Goal: Transaction & Acquisition: Obtain resource

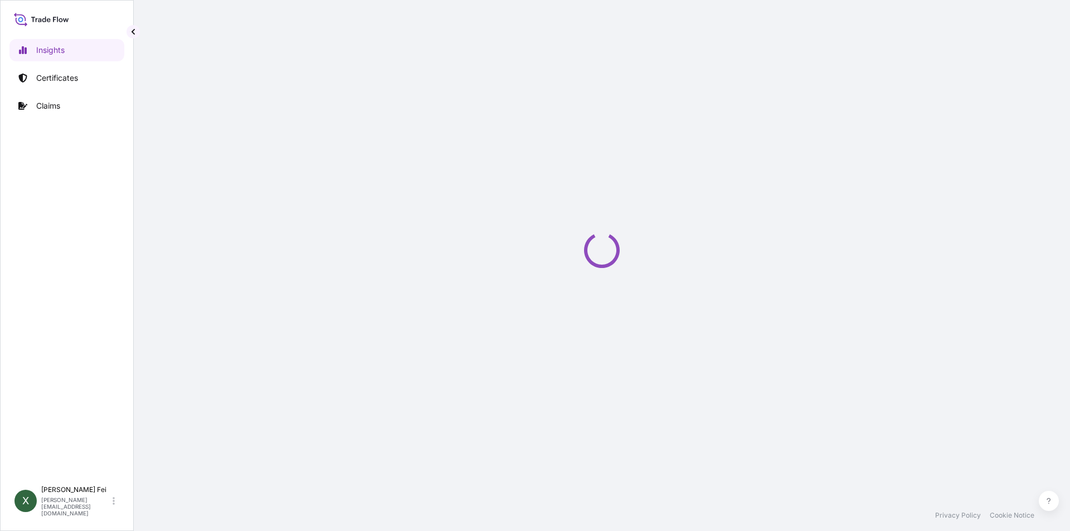
select select "2025"
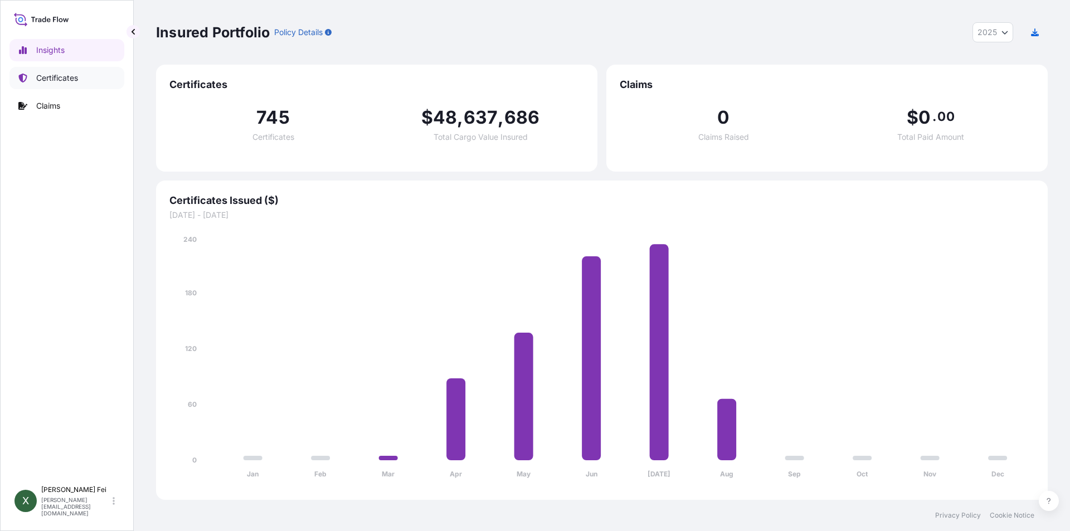
click at [73, 79] on p "Certificates" at bounding box center [57, 77] width 42 height 11
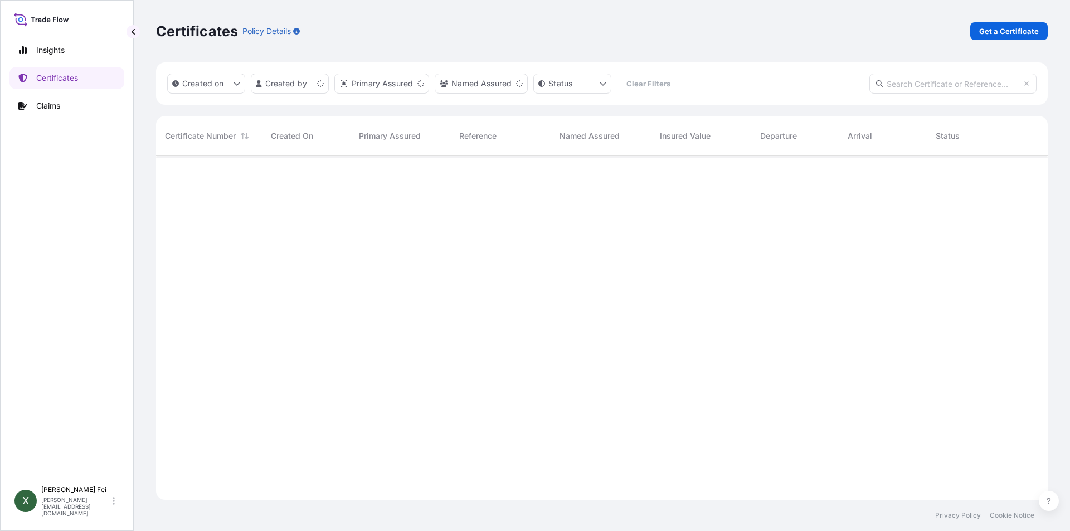
scroll to position [342, 884]
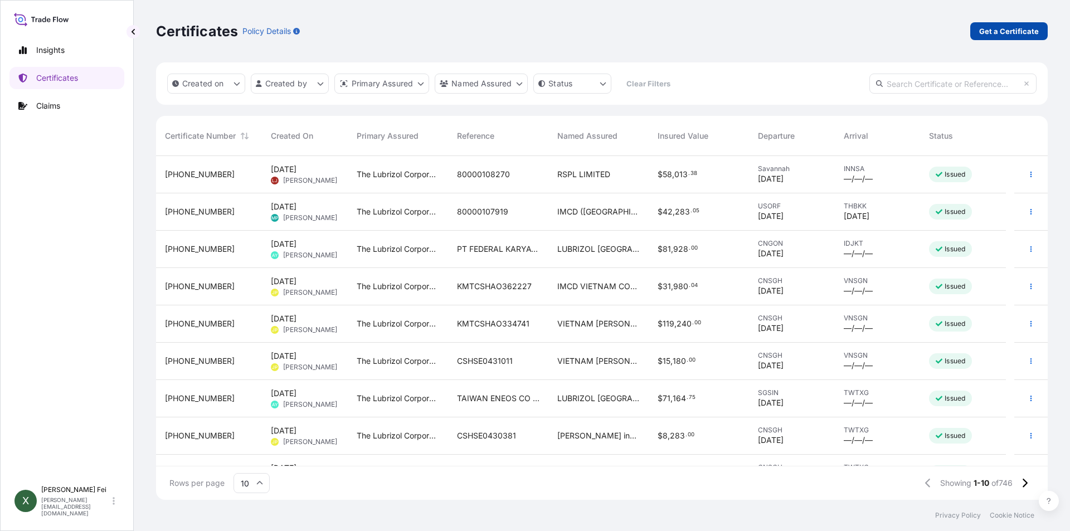
click at [992, 35] on p "Get a Certificate" at bounding box center [1010, 31] width 60 height 11
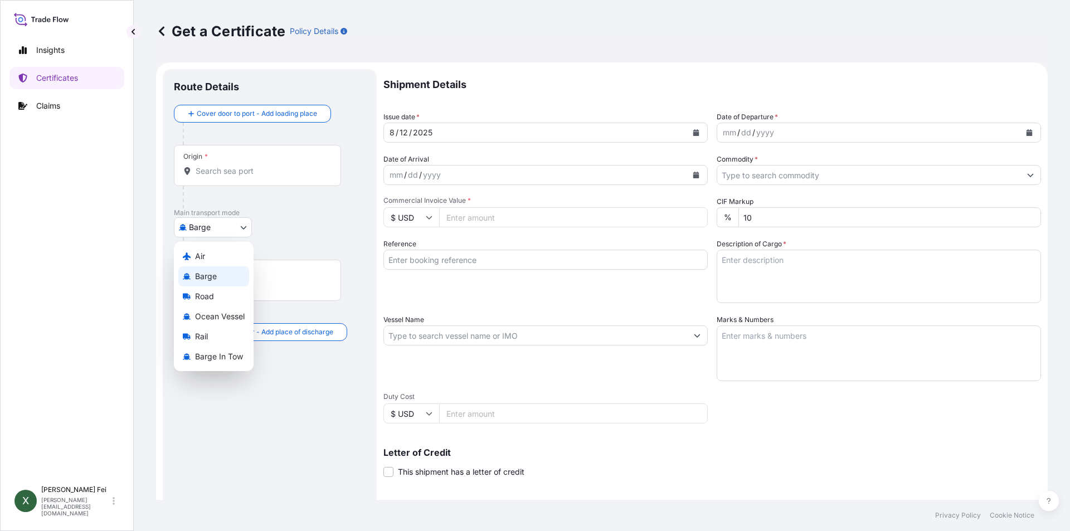
click at [214, 229] on body "Insights Certificates Claims X [PERSON_NAME] [PERSON_NAME][EMAIL_ADDRESS][DOMAI…" at bounding box center [535, 265] width 1070 height 531
click at [227, 317] on span "Ocean Vessel" at bounding box center [220, 316] width 50 height 11
select select "Ocean Vessel"
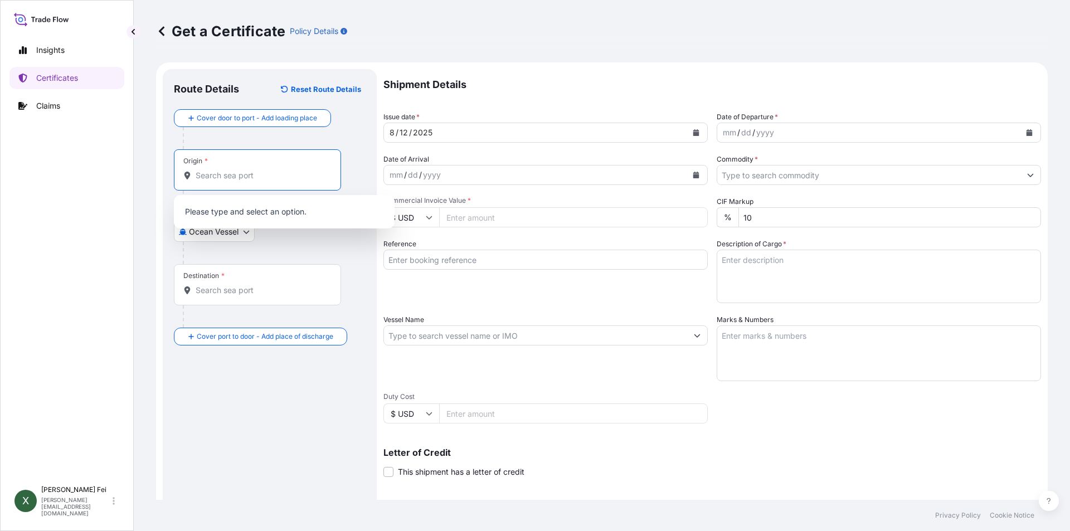
click at [227, 176] on input "Origin *" at bounding box center [262, 175] width 132 height 11
paste input "[GEOGRAPHIC_DATA]"
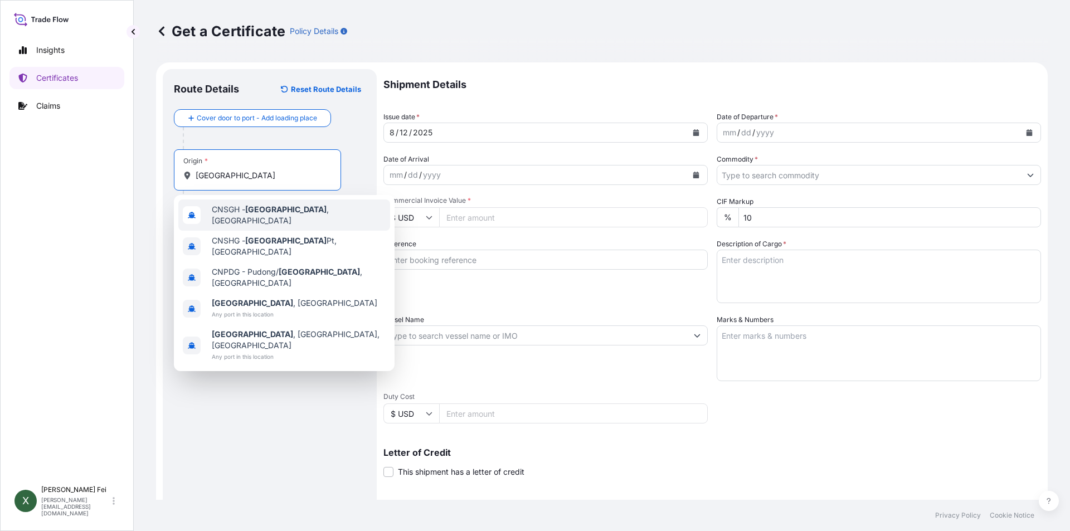
click at [254, 220] on div "CNSGH - [GEOGRAPHIC_DATA] , [GEOGRAPHIC_DATA]" at bounding box center [284, 215] width 212 height 31
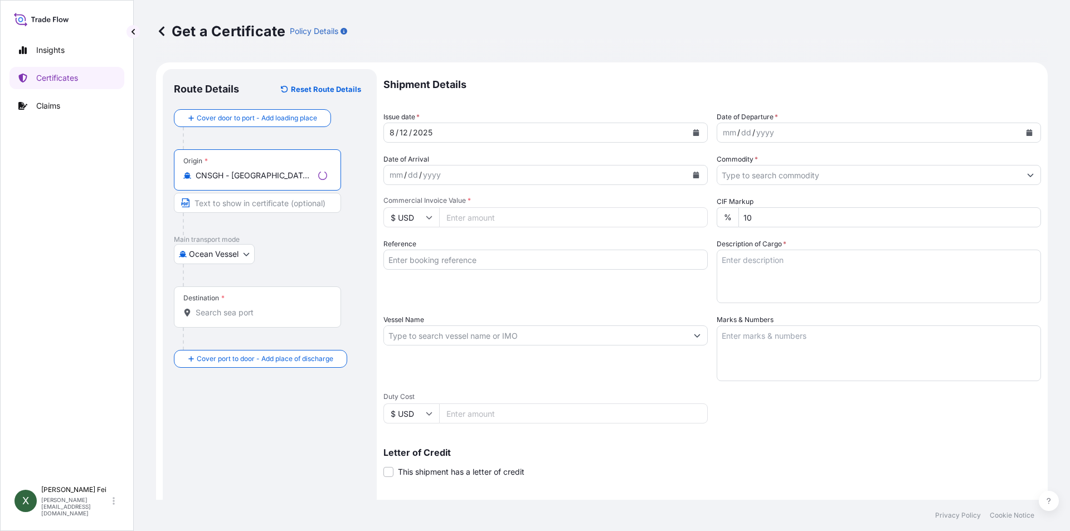
type input "CNSGH - [GEOGRAPHIC_DATA], [GEOGRAPHIC_DATA]"
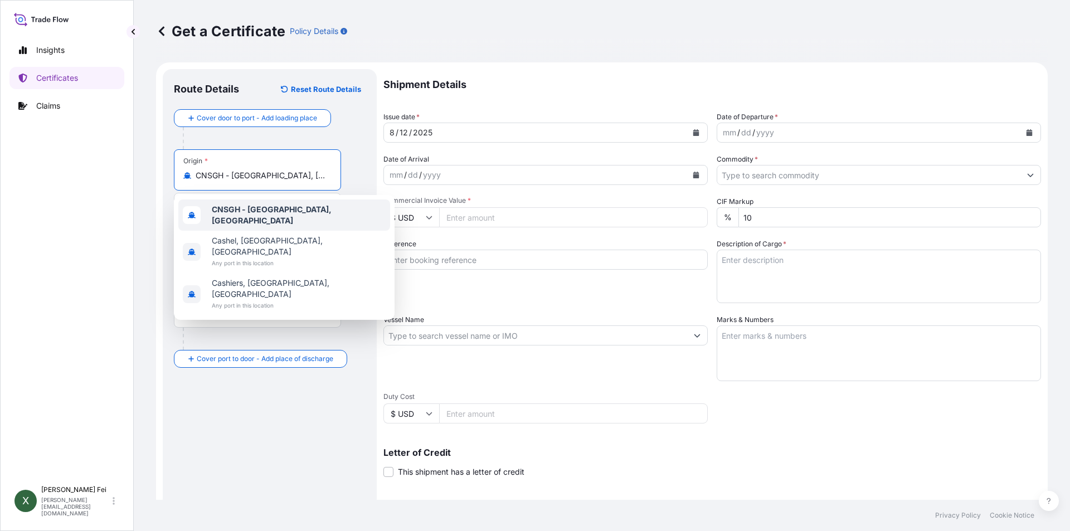
click at [277, 217] on b "CNSGH - [GEOGRAPHIC_DATA], [GEOGRAPHIC_DATA]" at bounding box center [272, 215] width 120 height 21
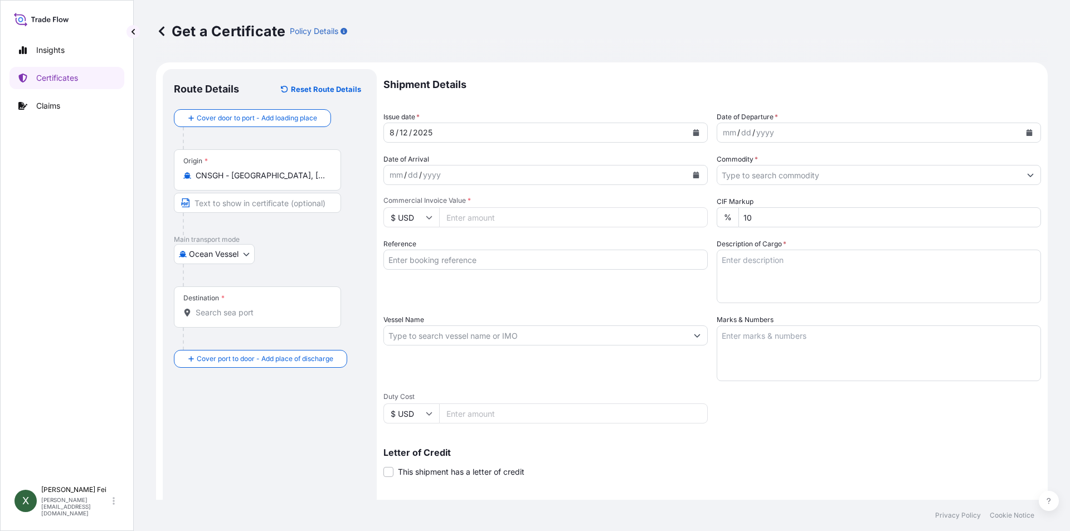
click at [234, 320] on div "Destination *" at bounding box center [257, 307] width 167 height 41
click at [234, 318] on input "Destination *" at bounding box center [262, 312] width 132 height 11
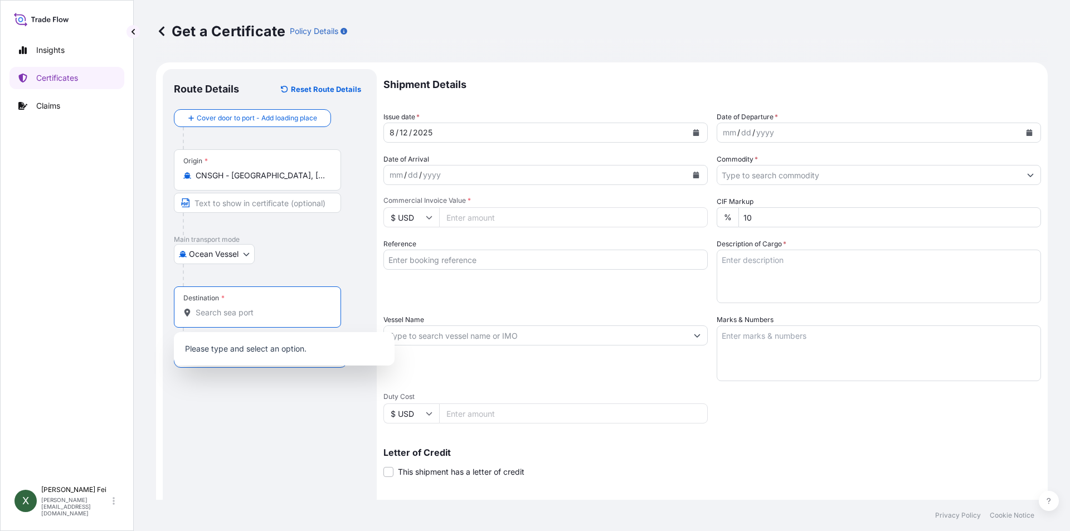
paste input "PORT KELANG"
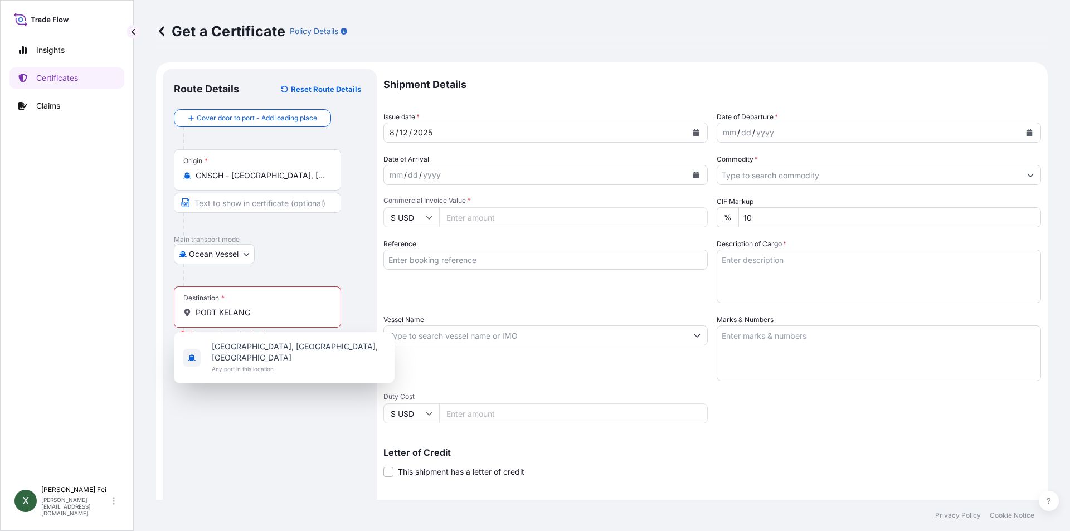
click at [279, 319] on div "Destination * [GEOGRAPHIC_DATA]" at bounding box center [257, 307] width 167 height 41
click at [279, 318] on input "PORT KELANG" at bounding box center [262, 312] width 132 height 11
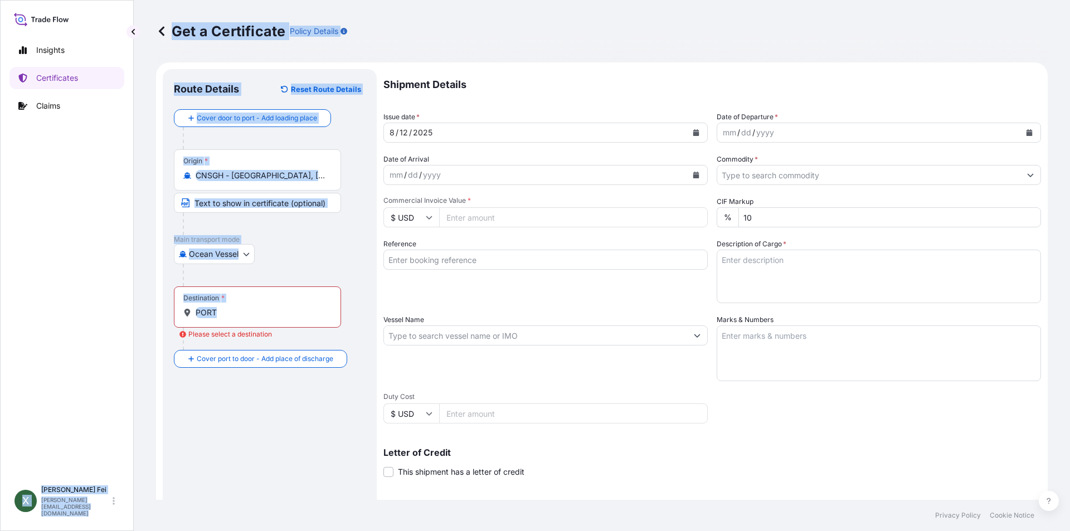
drag, startPoint x: 279, startPoint y: 319, endPoint x: 133, endPoint y: 323, distance: 145.6
click at [133, 323] on div "Insights Certificates Claims X [PERSON_NAME] [PERSON_NAME][EMAIL_ADDRESS][DOMAI…" at bounding box center [535, 265] width 1070 height 531
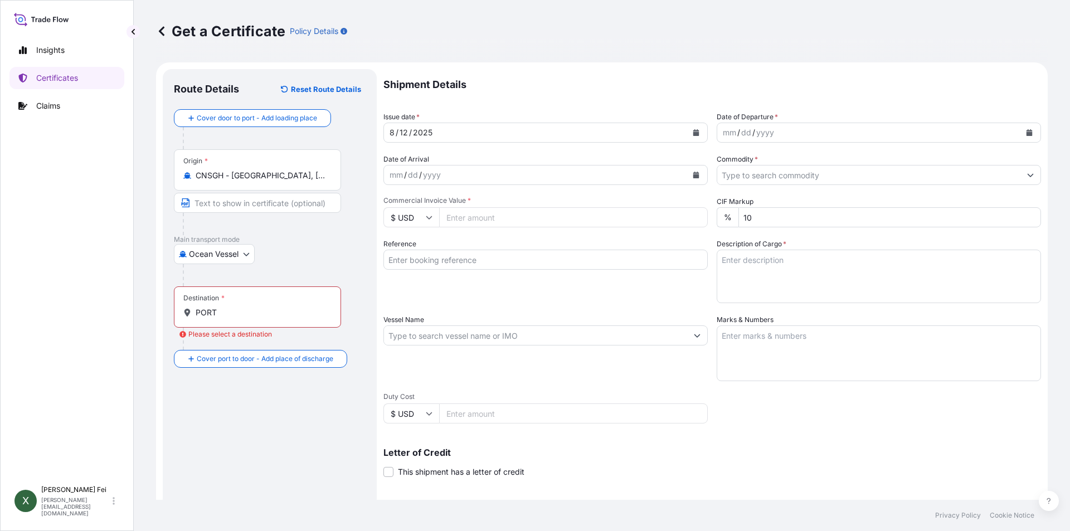
click at [230, 437] on div "Route Details Reset Route Details Cover door to port - Add loading place Place …" at bounding box center [270, 350] width 192 height 540
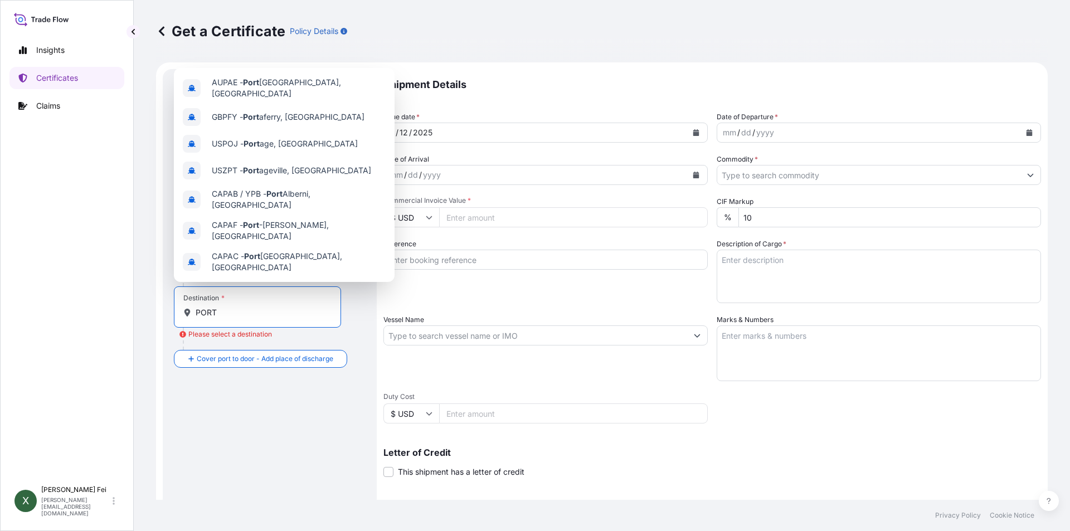
click at [228, 311] on input "PORT" at bounding box center [262, 312] width 132 height 11
drag, startPoint x: 228, startPoint y: 311, endPoint x: 197, endPoint y: 314, distance: 31.4
click at [197, 314] on input "PORT" at bounding box center [262, 312] width 132 height 11
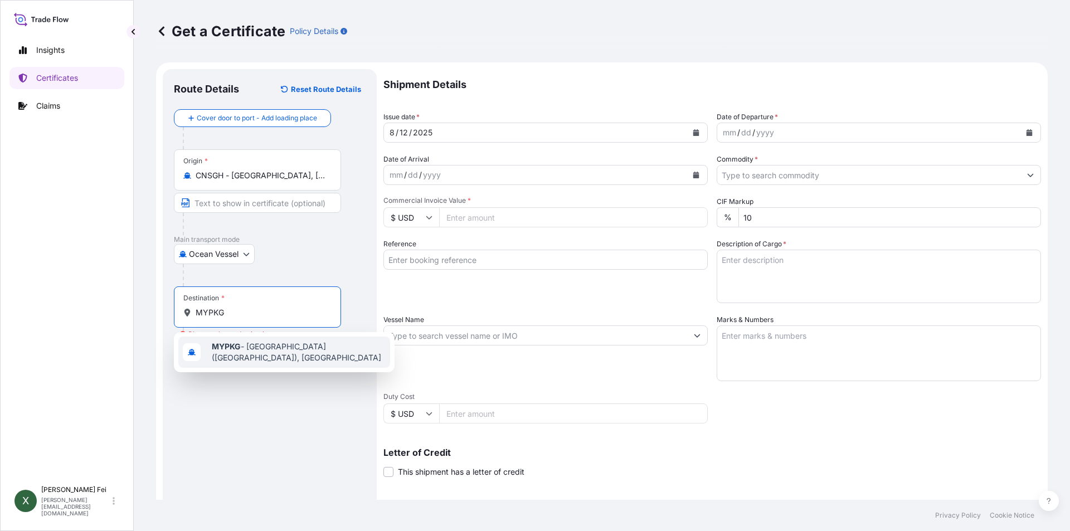
click at [309, 360] on span "MYPKG - [GEOGRAPHIC_DATA] ([GEOGRAPHIC_DATA]), [GEOGRAPHIC_DATA]" at bounding box center [299, 352] width 174 height 22
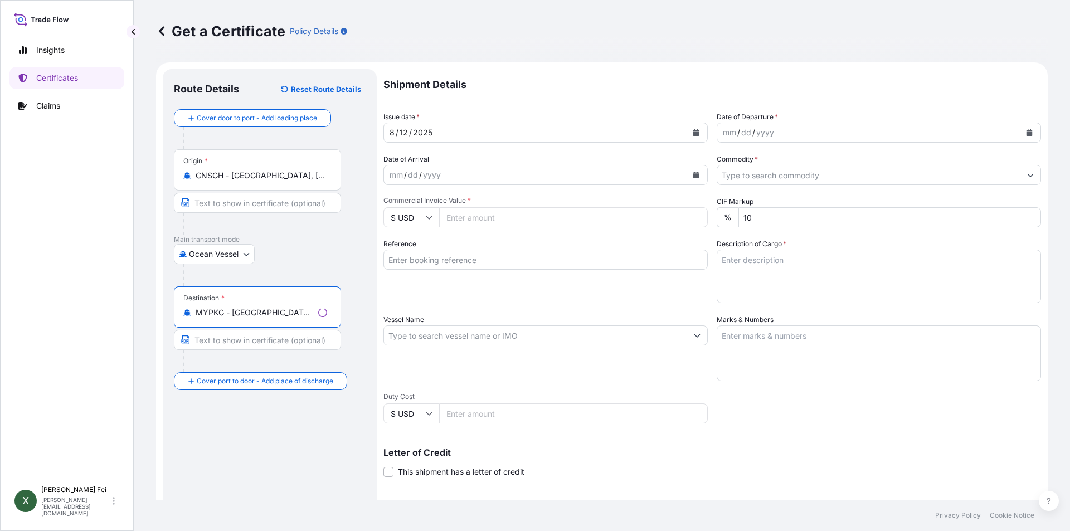
type input "MYPKG - [GEOGRAPHIC_DATA] ([GEOGRAPHIC_DATA]), [GEOGRAPHIC_DATA]"
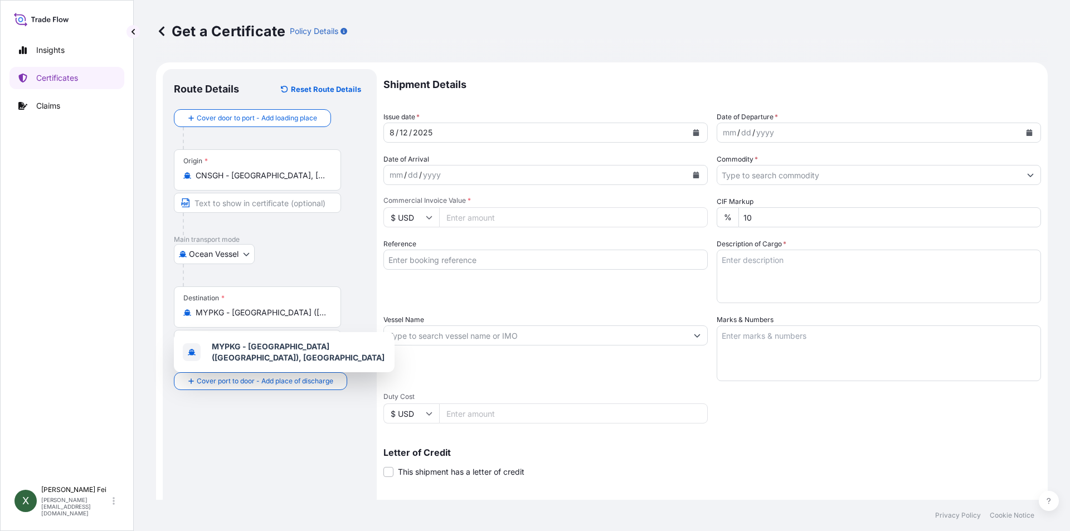
click at [610, 94] on p "Shipment Details" at bounding box center [713, 84] width 658 height 31
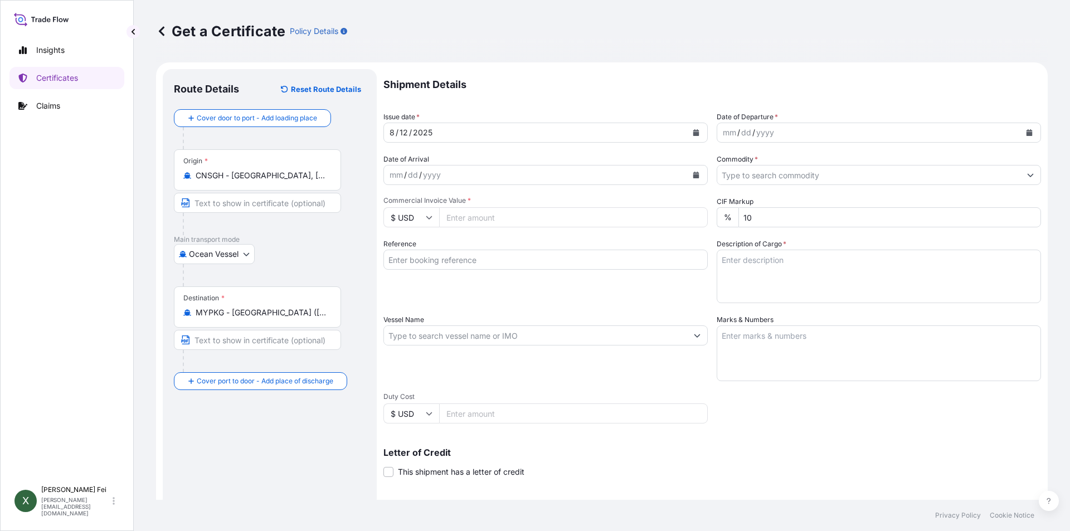
click at [695, 132] on icon "Calendar" at bounding box center [697, 132] width 6 height 7
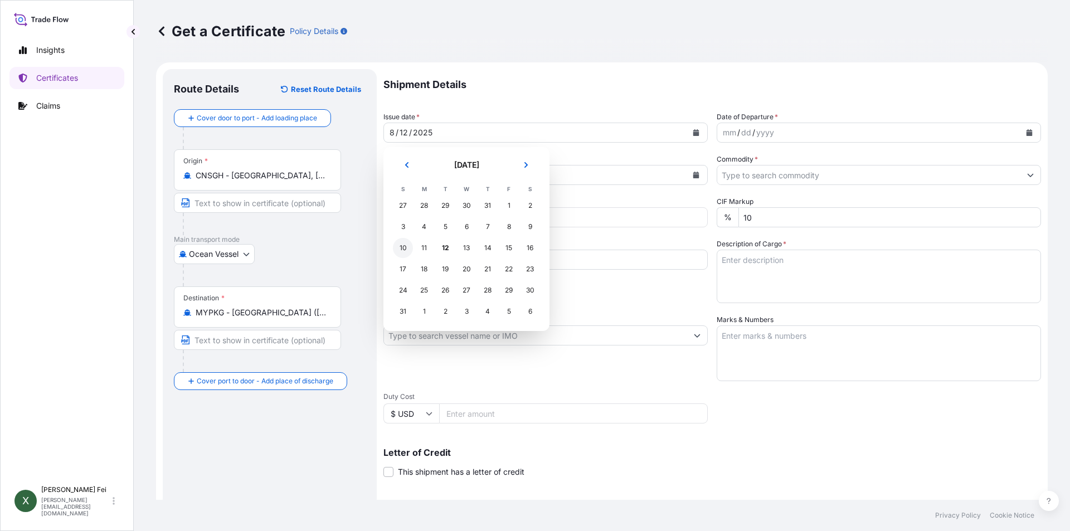
click at [408, 251] on div "10" at bounding box center [403, 248] width 20 height 20
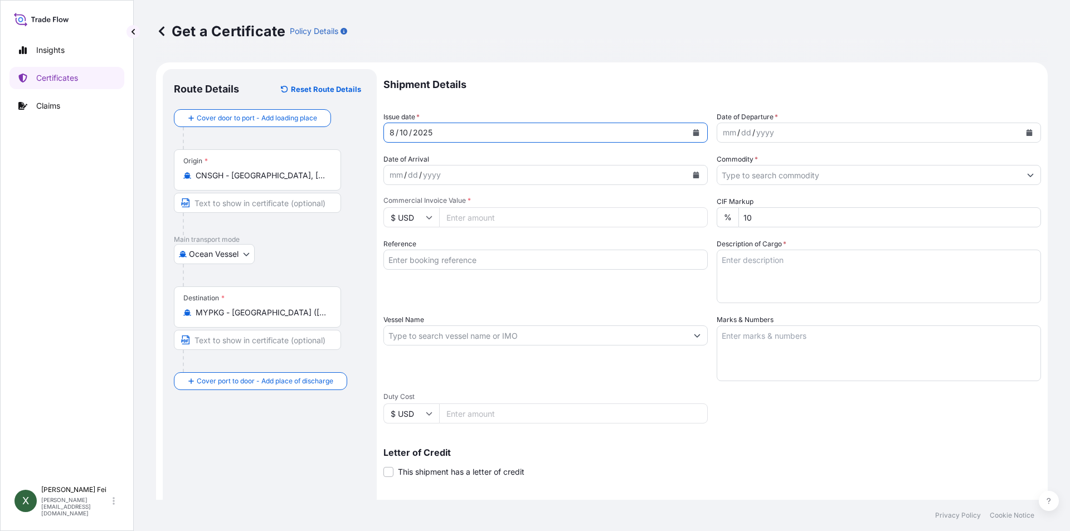
click at [1027, 135] on icon "Calendar" at bounding box center [1030, 132] width 6 height 7
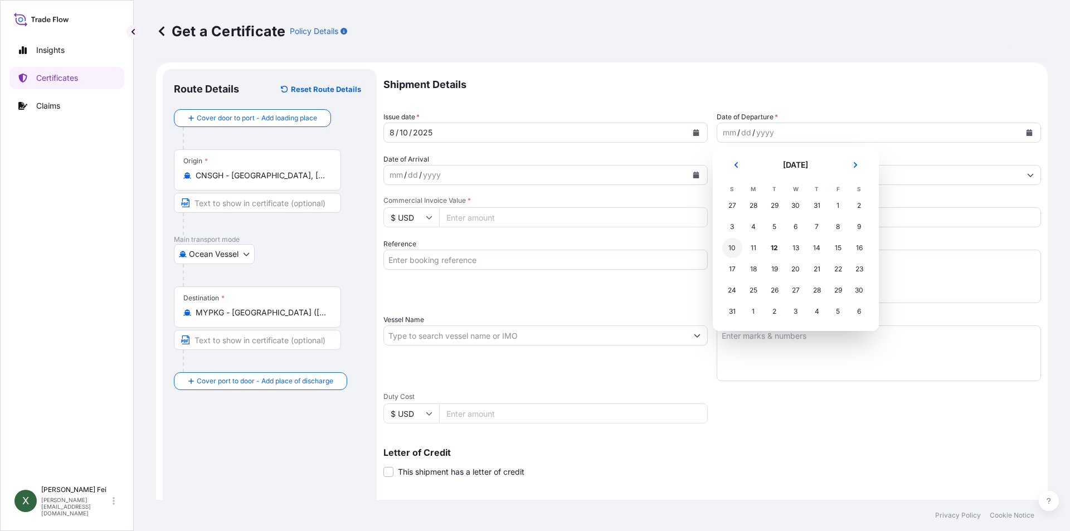
click at [740, 239] on td "10" at bounding box center [732, 247] width 21 height 21
click at [736, 251] on div "10" at bounding box center [733, 248] width 20 height 20
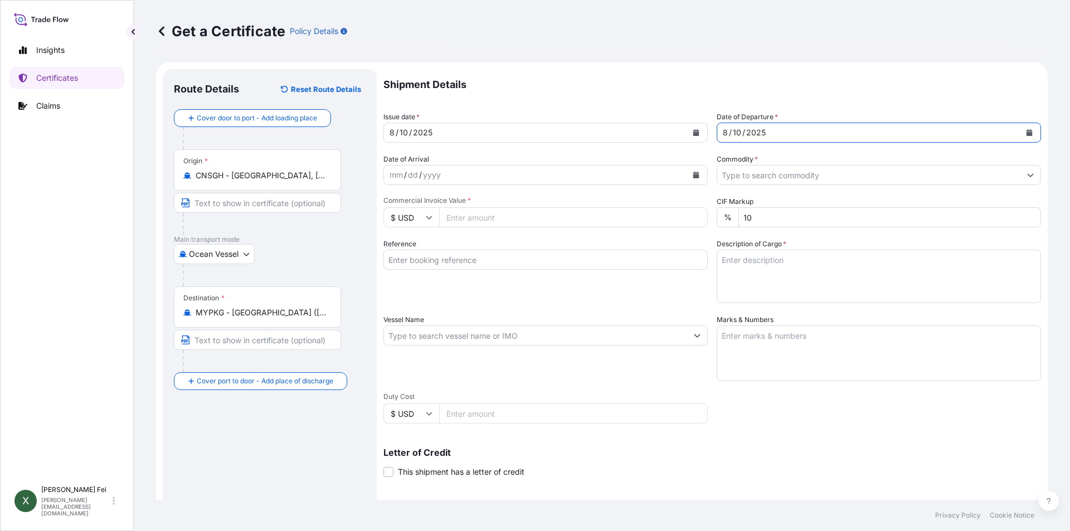
click at [779, 172] on input "Commodity *" at bounding box center [868, 175] width 303 height 20
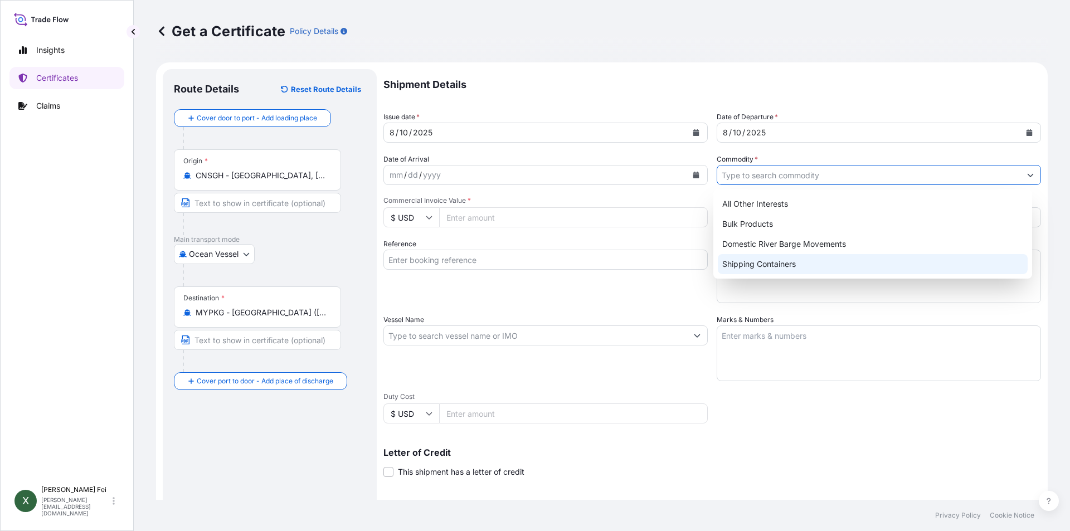
click at [738, 271] on div "Shipping Containers" at bounding box center [873, 264] width 311 height 20
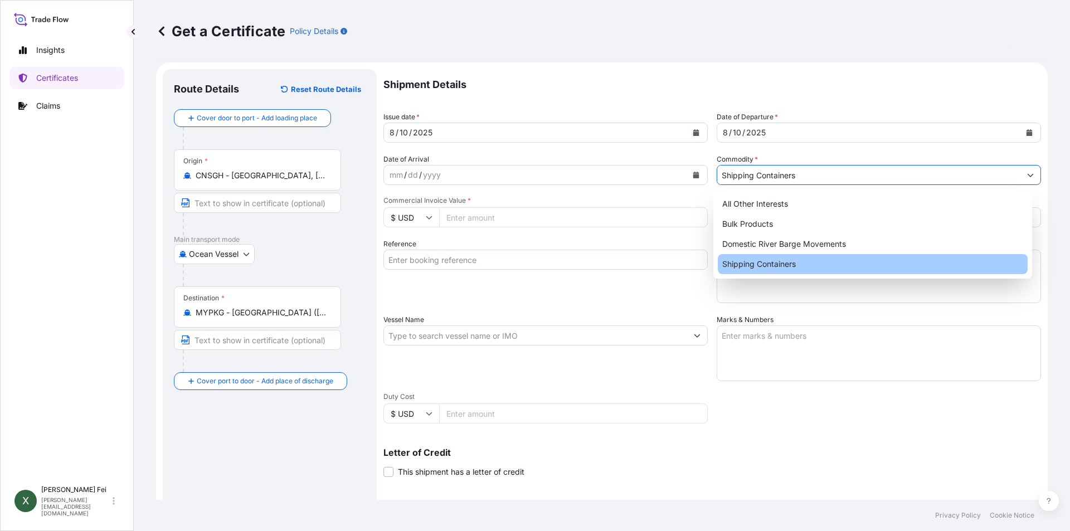
type input "Shipping Containers"
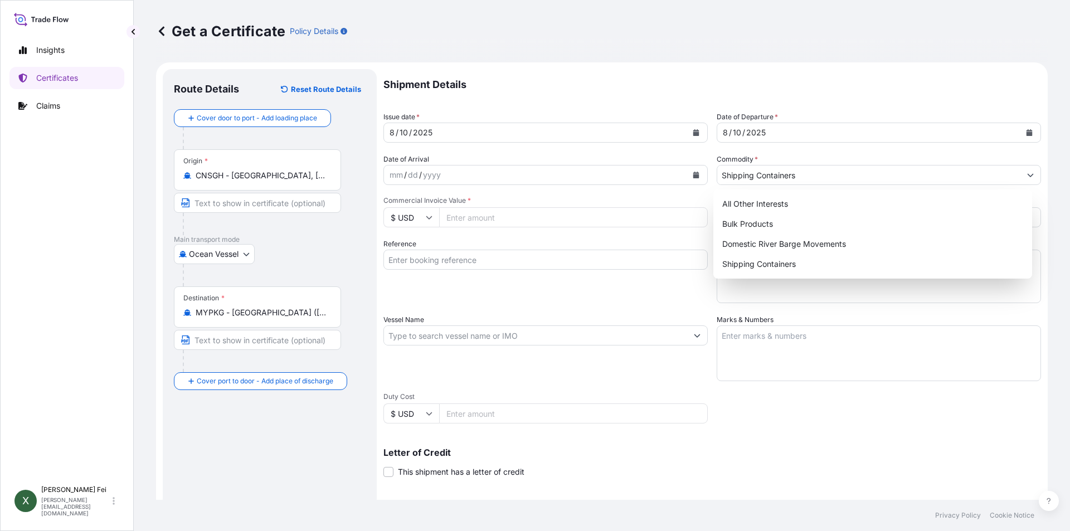
click at [493, 220] on input "Commercial Invoice Value *" at bounding box center [573, 217] width 269 height 20
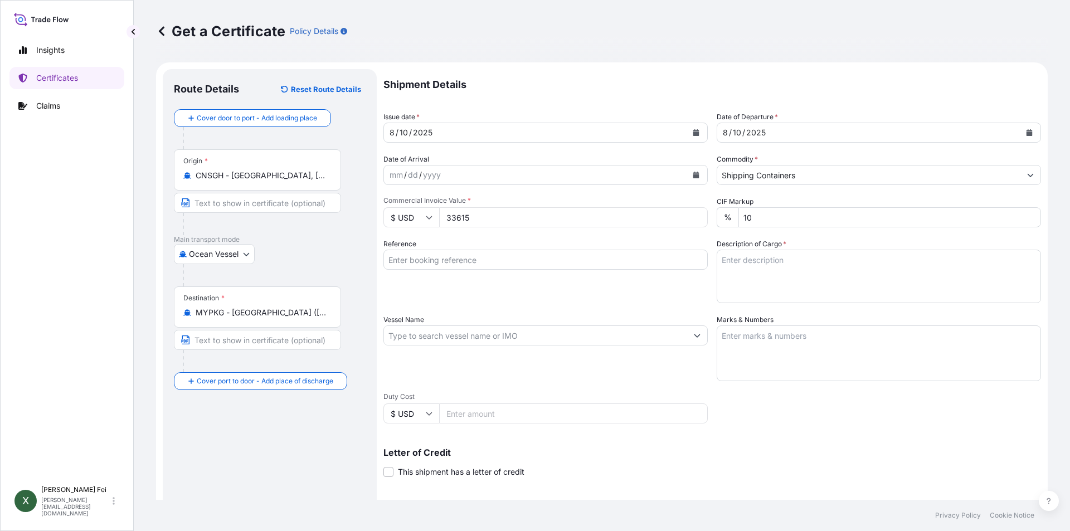
drag, startPoint x: 493, startPoint y: 220, endPoint x: 340, endPoint y: 200, distance: 155.1
click at [340, 200] on form "Route Details Reset Route Details Cover door to port - Add loading place Place …" at bounding box center [602, 350] width 892 height 576
type input "3"
type input "33674.15"
click at [464, 264] on input "Reference" at bounding box center [546, 260] width 324 height 20
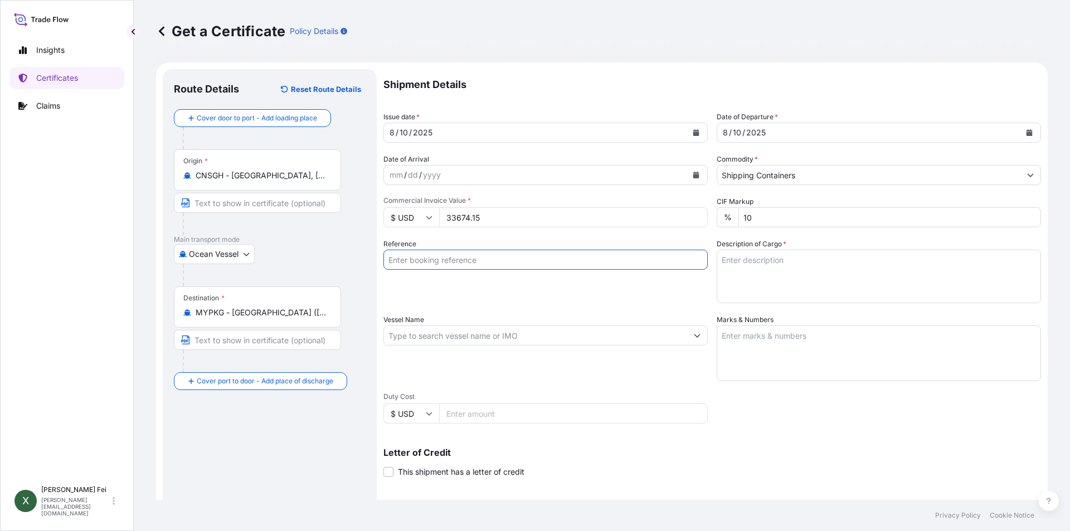
paste input "CPL0344711"
type input "CPL0344711"
click at [594, 292] on div "Reference CPL0344711" at bounding box center [546, 271] width 324 height 65
click at [789, 270] on textarea "Description of Cargo *" at bounding box center [879, 277] width 324 height 54
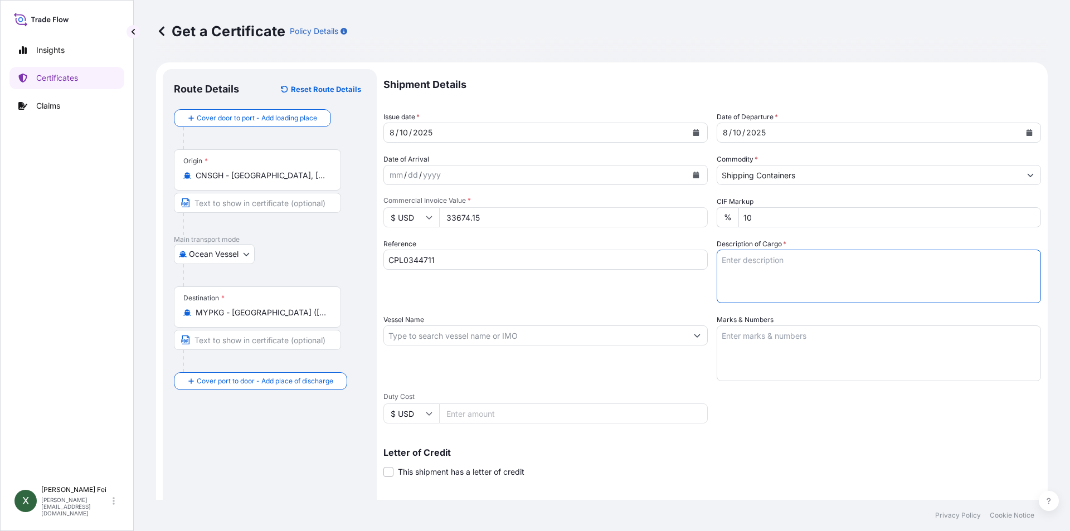
paste textarea "20 PALLETS"
click at [806, 279] on textarea "20 PALLETS" at bounding box center [879, 277] width 324 height 54
paste textarea "CARBOPOL(R) AQUA 30 POLYMER,"
paste textarea "55G PL OH DRU"
paste textarea "RM-003-1 ( NOVETHIX(TM) HC200"
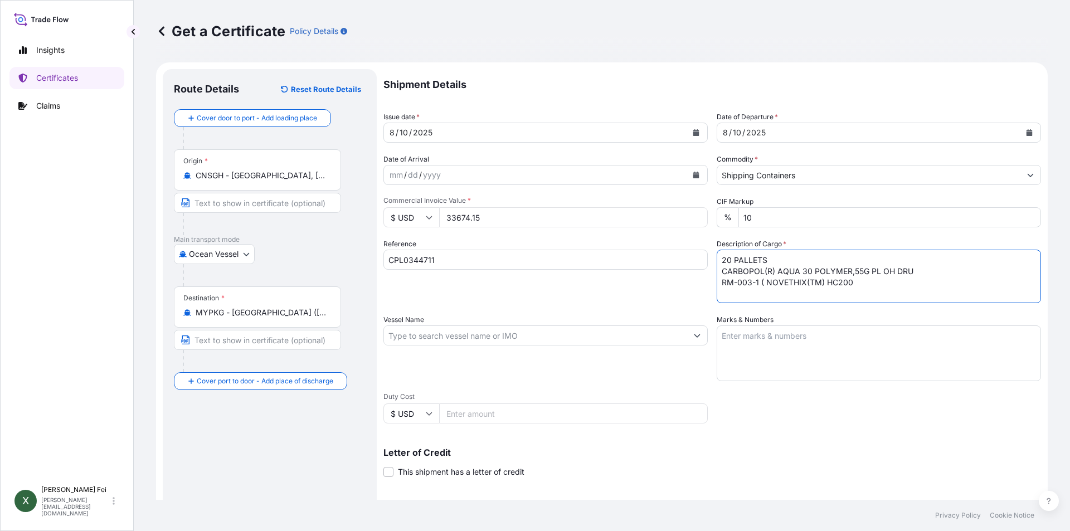
paste textarea "POLYMER, [STREET_ADDRESS] )"
paste textarea "HS CODE:3906.90"
type textarea "20 PALLETS CARBOPOL(R) AQUA 30 POLYMER,55G PL OH DRU RM-003-1 ( NOVETHIX(TM) HC…"
click at [406, 337] on input "Vessel Name" at bounding box center [535, 336] width 303 height 20
paste input "KMTC [GEOGRAPHIC_DATA]"
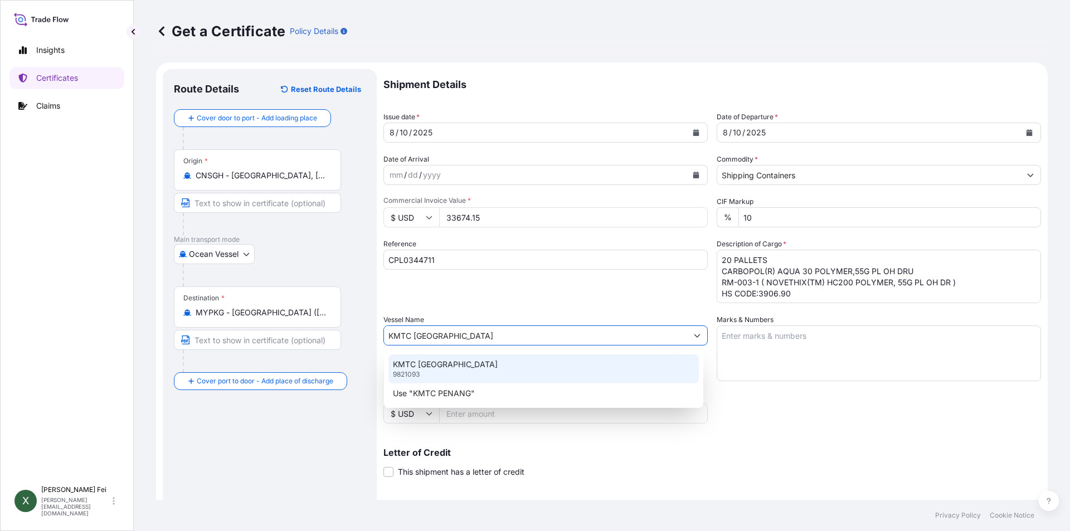
click at [433, 373] on div "KMTC PENANG 9821093" at bounding box center [544, 369] width 311 height 29
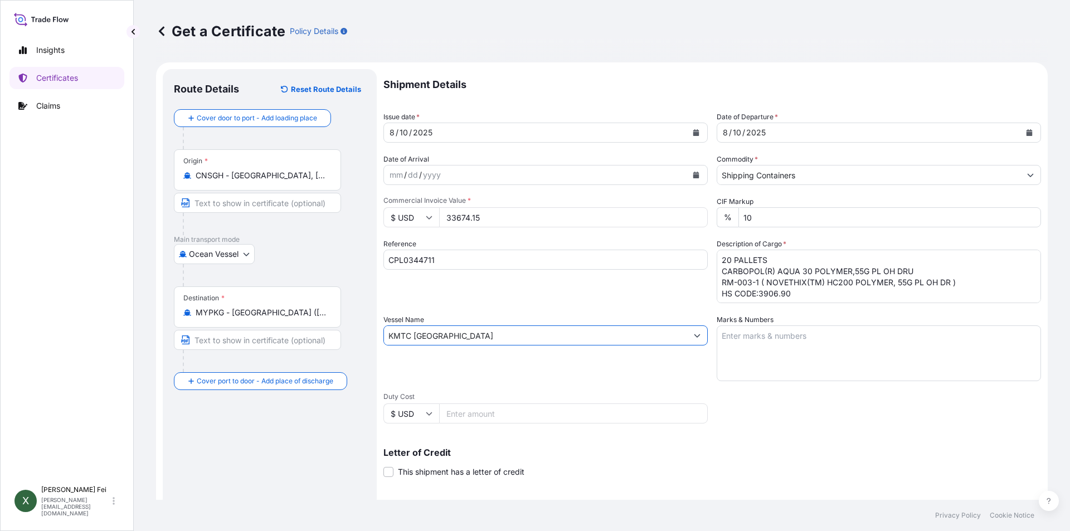
type input "KMTC [GEOGRAPHIC_DATA]"
click at [743, 343] on textarea "Marks & Numbers" at bounding box center [879, 354] width 324 height 56
paste textarea "UNITED DETERGENT"
paste textarea "INDUSTRIES"
paste textarea "SDN BHD"
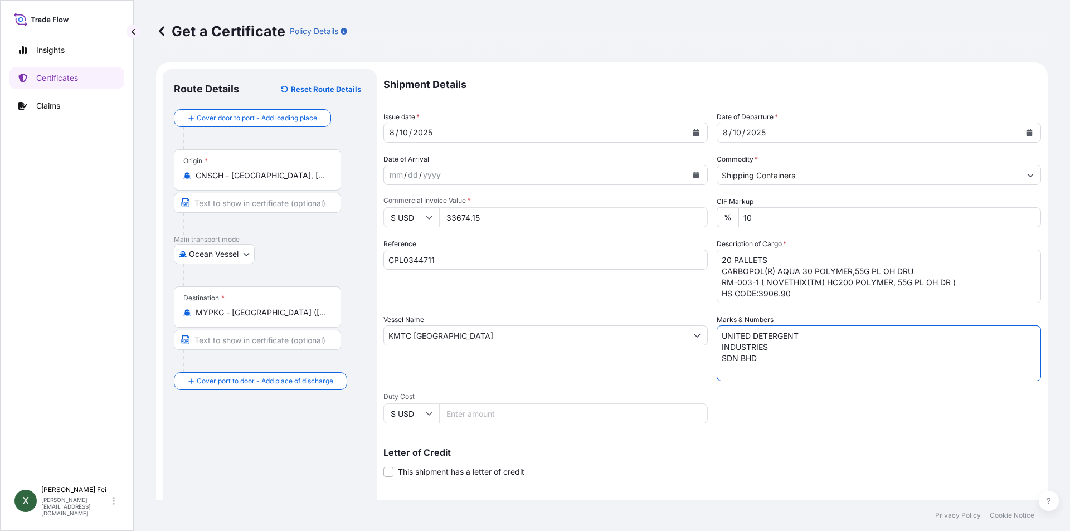
paste textarea "PORT KELANG"
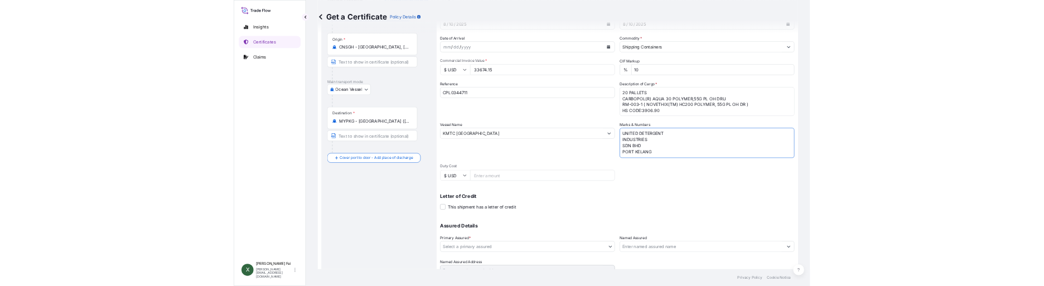
scroll to position [138, 0]
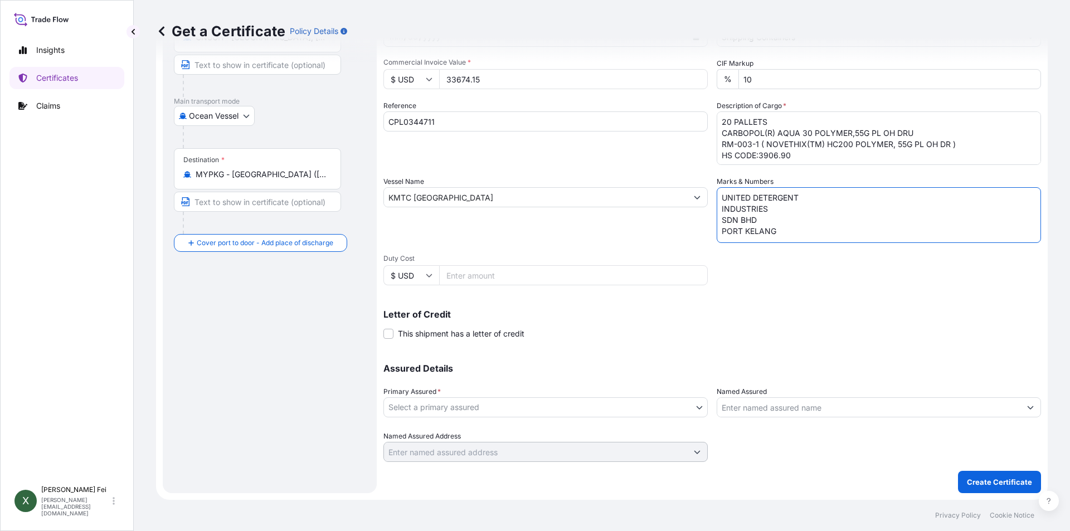
type textarea "UNITED DETERGENT INDUSTRIES SDN BHD PORT KELANG"
click at [539, 405] on body "Insights Certificates Claims X [PERSON_NAME] [PERSON_NAME][EMAIL_ADDRESS][DOMAI…" at bounding box center [535, 265] width 1070 height 531
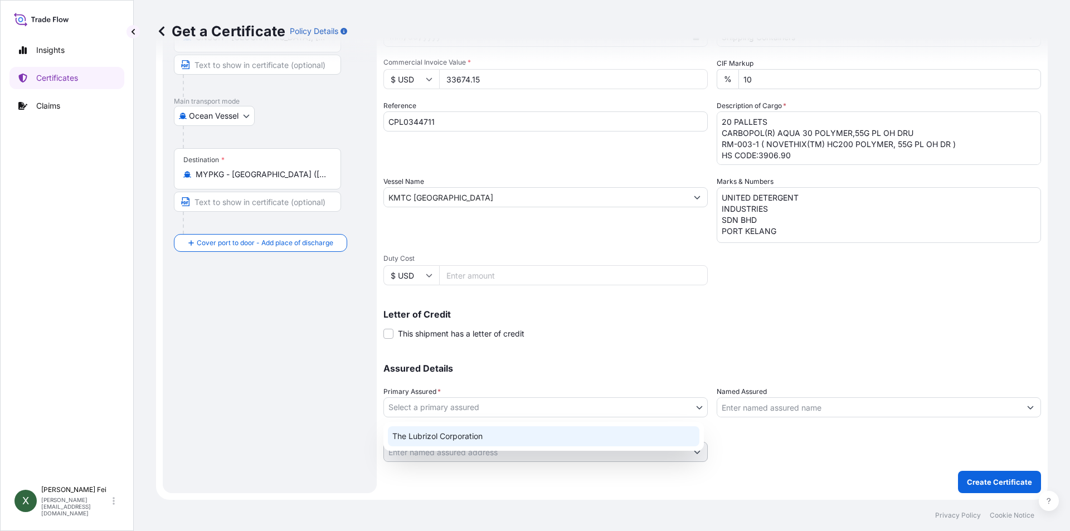
click at [492, 439] on div "The Lubrizol Corporation" at bounding box center [544, 436] width 312 height 20
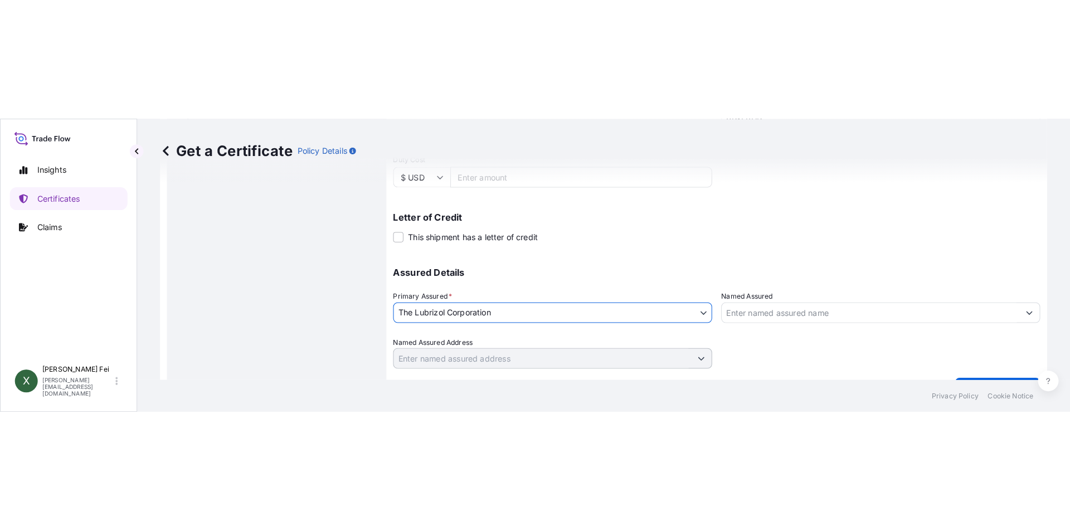
scroll to position [384, 0]
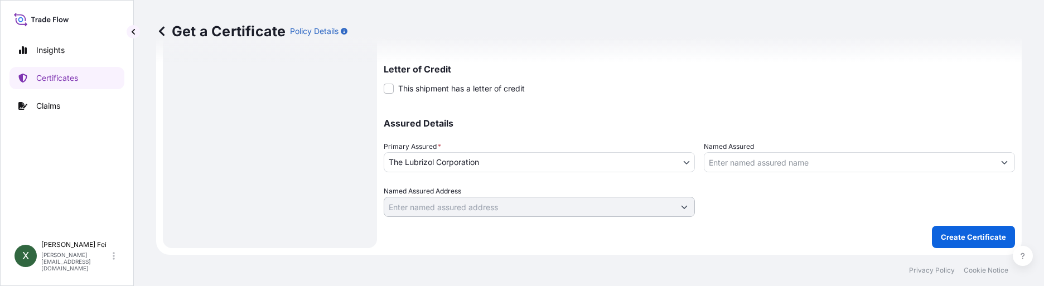
click at [735, 149] on label "Named Assured" at bounding box center [729, 146] width 50 height 11
click at [735, 152] on input "Named Assured" at bounding box center [849, 162] width 290 height 20
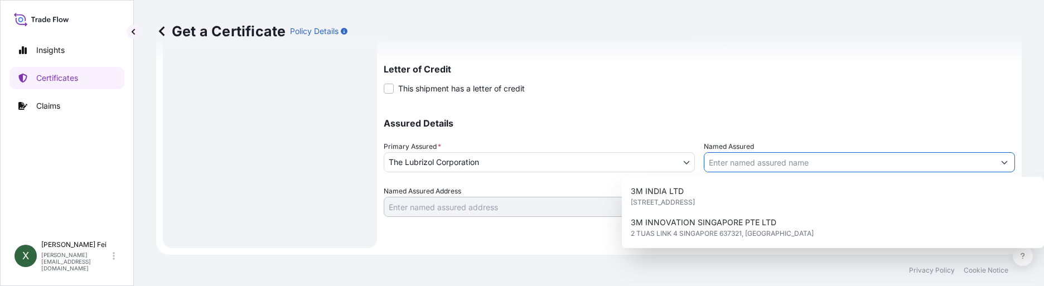
click at [735, 168] on input "Named Assured" at bounding box center [849, 162] width 290 height 20
paste input "UNITED DETERGENT INDUSTRIES SDN BHD"
type input "UNITED DETERGENT INDUSTRIES SDN BHD"
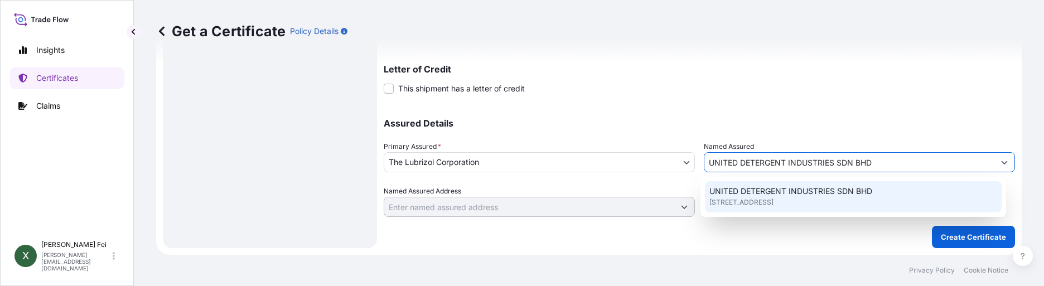
click at [773, 200] on span "[STREET_ADDRESS]" at bounding box center [741, 202] width 64 height 11
type input "[STREET_ADDRESS]"
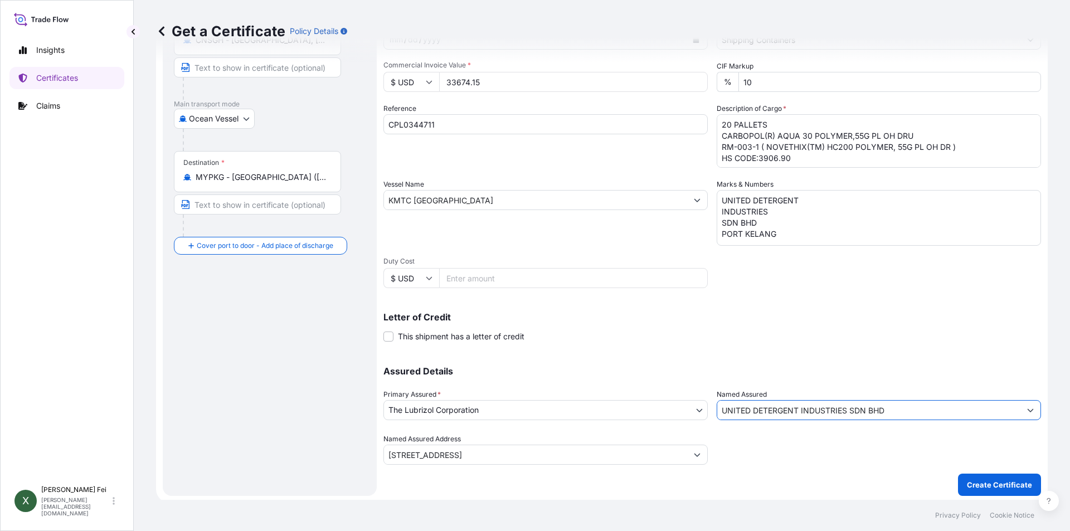
scroll to position [138, 0]
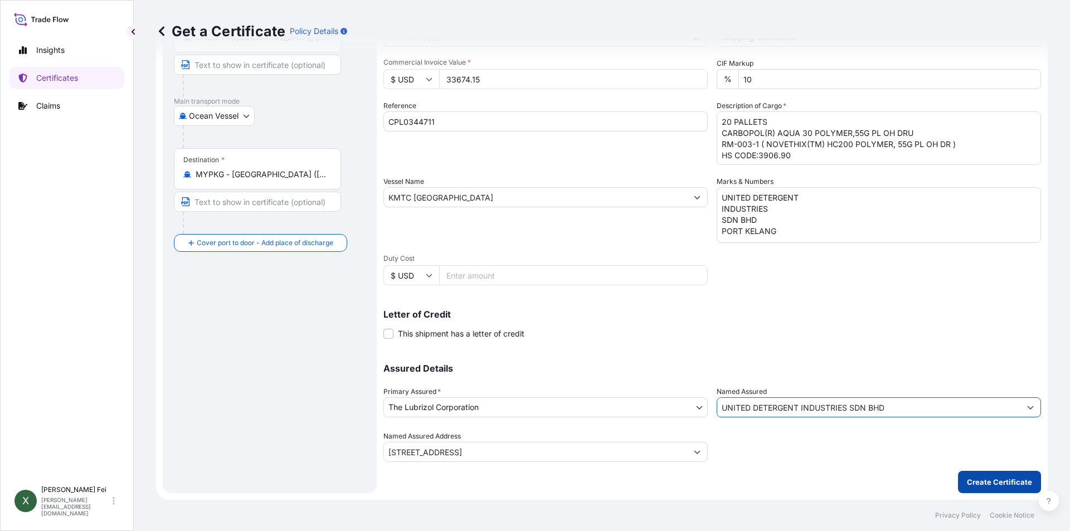
type input "UNITED DETERGENT INDUSTRIES SDN BHD"
click at [992, 488] on button "Create Certificate" at bounding box center [999, 482] width 83 height 22
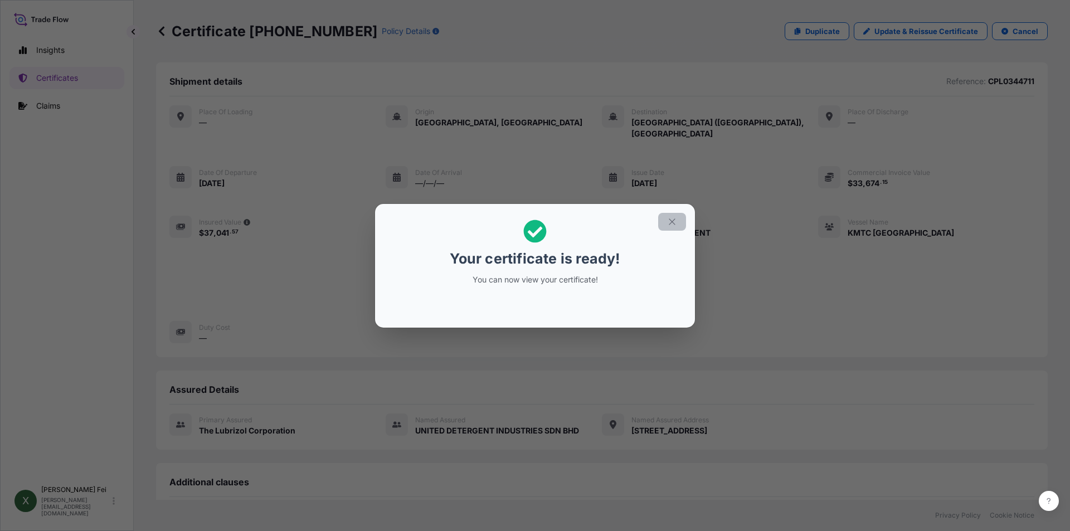
click at [668, 224] on icon "button" at bounding box center [672, 222] width 10 height 10
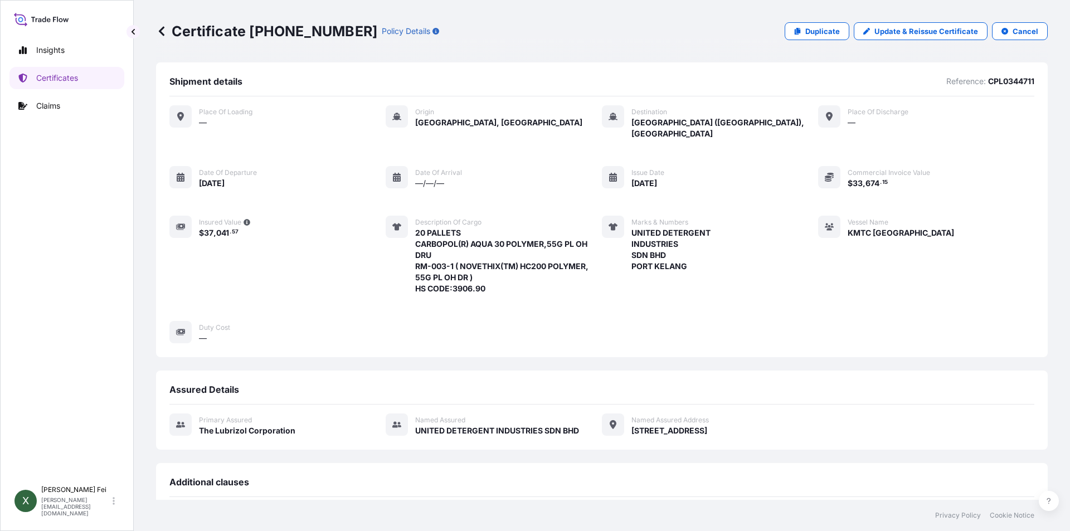
scroll to position [229, 0]
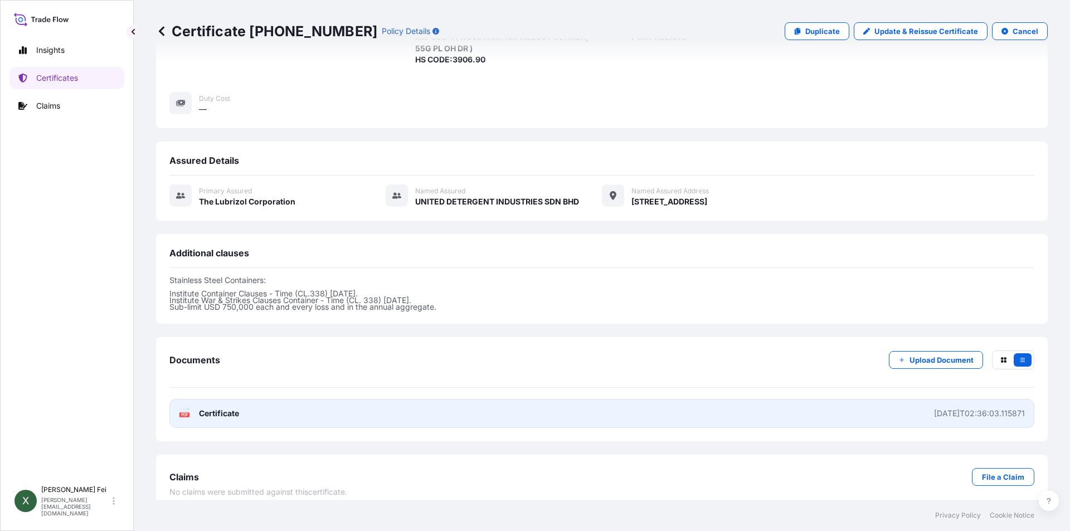
click at [289, 408] on link "PDF Certificate [DATE]T02:36:03.115871" at bounding box center [601, 413] width 865 height 29
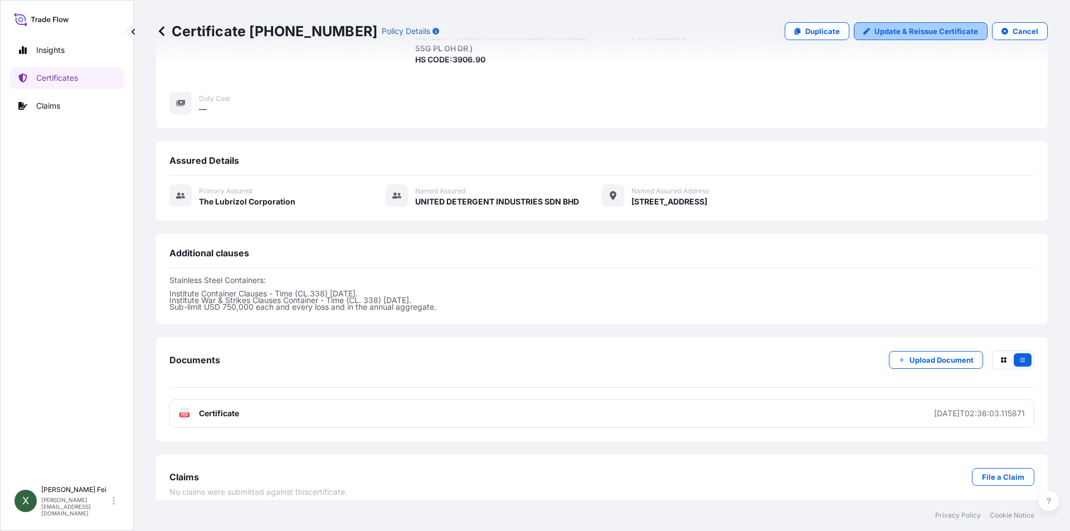
click at [889, 32] on p "Update & Reissue Certificate" at bounding box center [927, 31] width 104 height 11
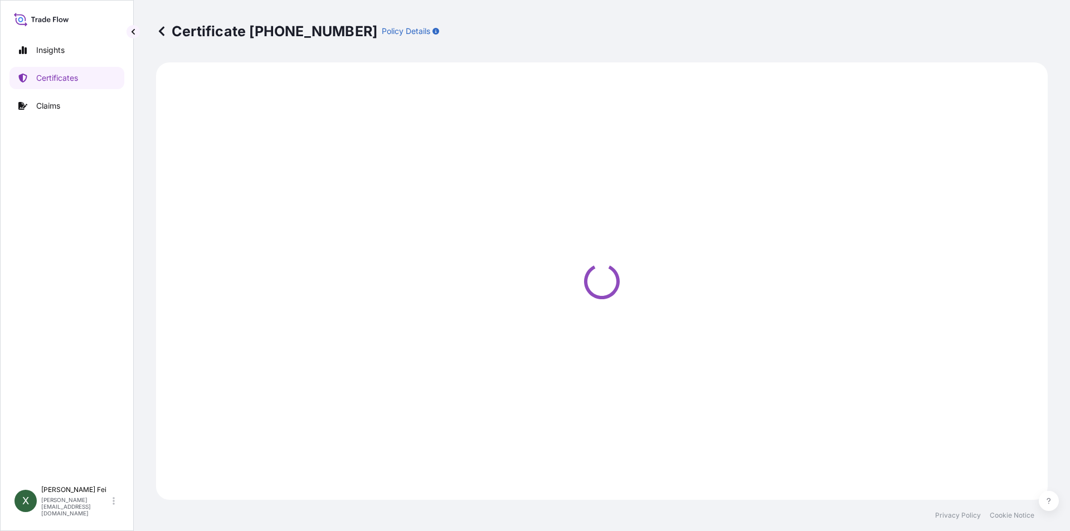
select select "Ocean Vessel"
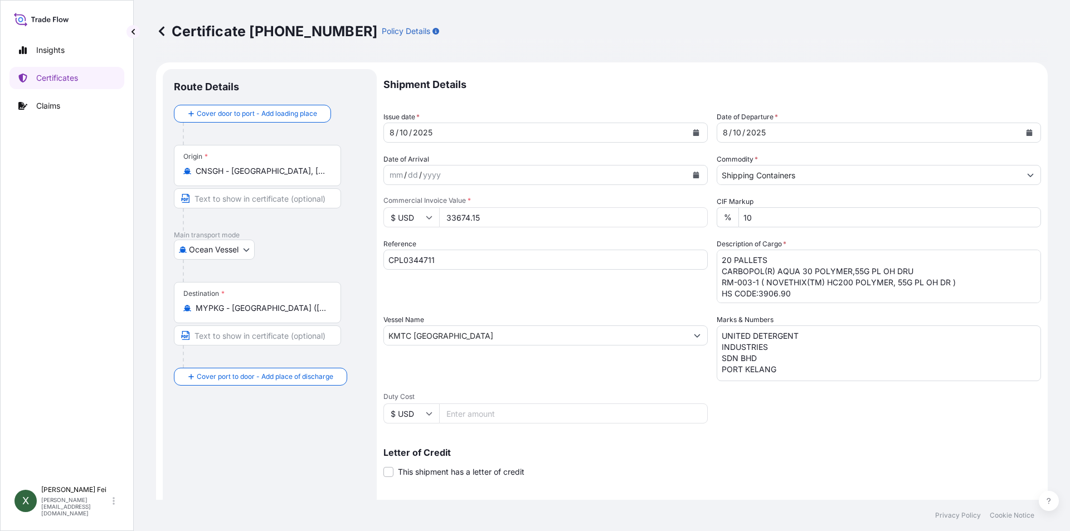
click at [272, 310] on input "MYPKG - [GEOGRAPHIC_DATA] ([GEOGRAPHIC_DATA]), [GEOGRAPHIC_DATA]" at bounding box center [262, 308] width 132 height 11
click at [242, 309] on input "MYPKG - [GEOGRAPHIC_DATA] ([GEOGRAPHIC_DATA]), [GEOGRAPHIC_DATA]" at bounding box center [262, 308] width 132 height 11
drag, startPoint x: 331, startPoint y: 307, endPoint x: 151, endPoint y: 297, distance: 180.3
click at [151, 297] on div "Certificate [PHONE_NUMBER] Policy Details Route Details Cover door to port - Ad…" at bounding box center [602, 250] width 937 height 500
click at [267, 317] on div "Destination * MYPKG - [GEOGRAPHIC_DATA] ([GEOGRAPHIC_DATA]), [GEOGRAPHIC_DATA]" at bounding box center [257, 302] width 167 height 41
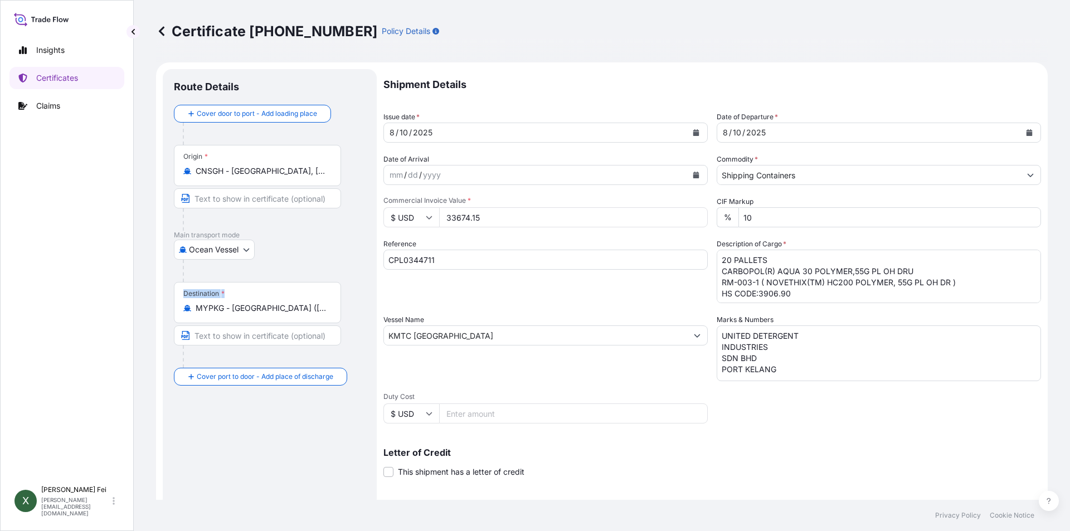
click at [267, 314] on input "MYPKG - [GEOGRAPHIC_DATA] ([GEOGRAPHIC_DATA]), [GEOGRAPHIC_DATA]" at bounding box center [262, 308] width 132 height 11
drag, startPoint x: 334, startPoint y: 311, endPoint x: 212, endPoint y: 307, distance: 122.7
click at [212, 307] on div "Destination * MYPKG - [GEOGRAPHIC_DATA] ([GEOGRAPHIC_DATA]), [GEOGRAPHIC_DATA]" at bounding box center [257, 302] width 167 height 41
click at [212, 307] on input "MYPKG - [GEOGRAPHIC_DATA] ([GEOGRAPHIC_DATA]), [GEOGRAPHIC_DATA]" at bounding box center [262, 308] width 132 height 11
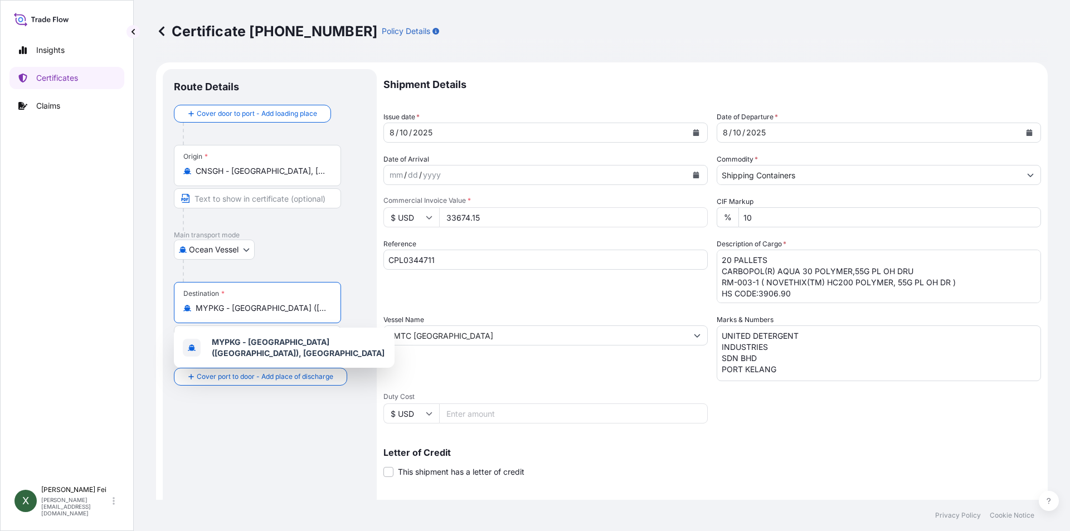
scroll to position [0, 50]
drag, startPoint x: 196, startPoint y: 307, endPoint x: 332, endPoint y: 309, distance: 135.5
click at [332, 309] on div "Destination * MYPKG - [GEOGRAPHIC_DATA] ([GEOGRAPHIC_DATA]), [GEOGRAPHIC_DATA]" at bounding box center [257, 302] width 167 height 41
paste input "PORT KELANG"
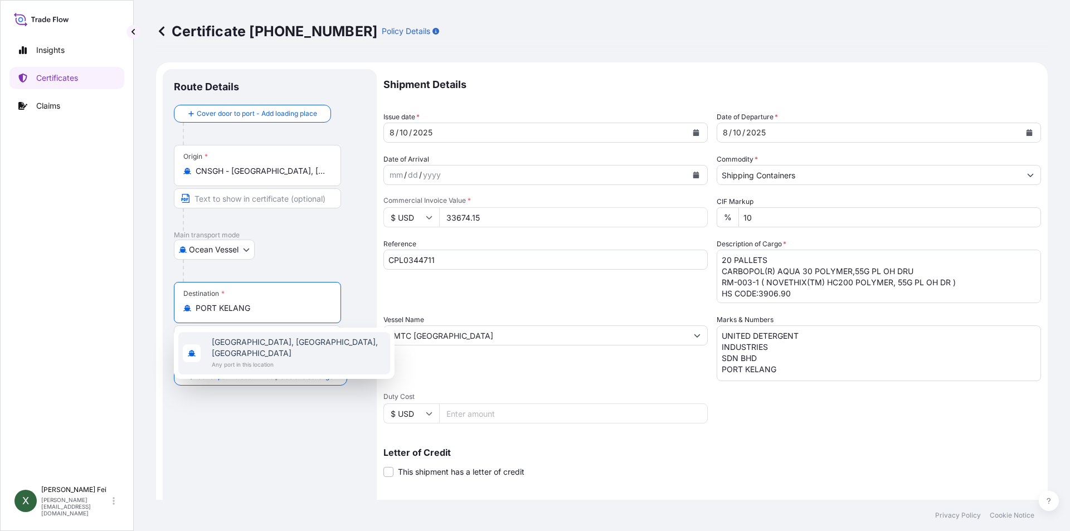
click at [298, 359] on span "Any port in this location" at bounding box center [299, 364] width 174 height 11
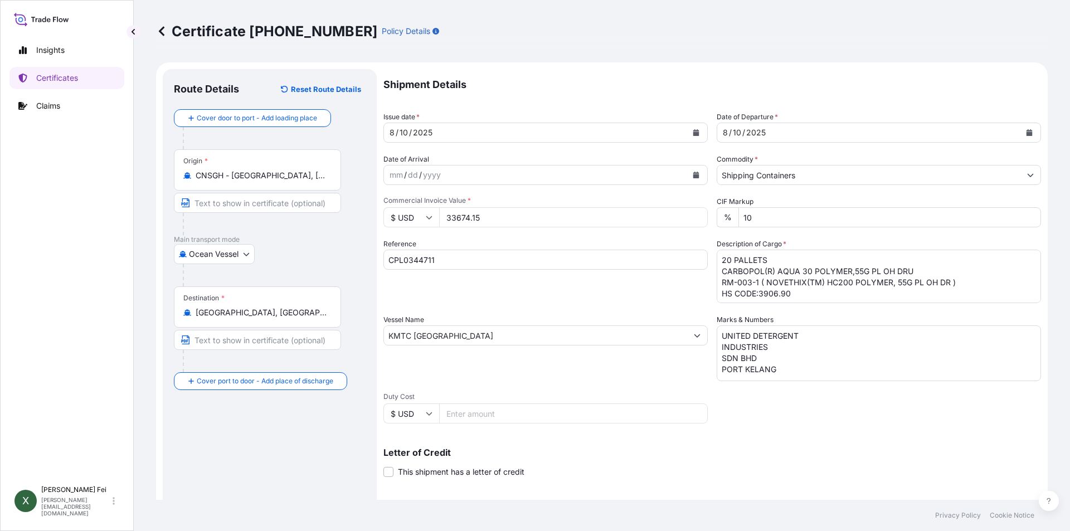
click at [330, 317] on div "[GEOGRAPHIC_DATA], [GEOGRAPHIC_DATA], [GEOGRAPHIC_DATA]" at bounding box center [257, 312] width 148 height 11
click at [327, 317] on input "[GEOGRAPHIC_DATA], [GEOGRAPHIC_DATA], [GEOGRAPHIC_DATA]" at bounding box center [262, 312] width 132 height 11
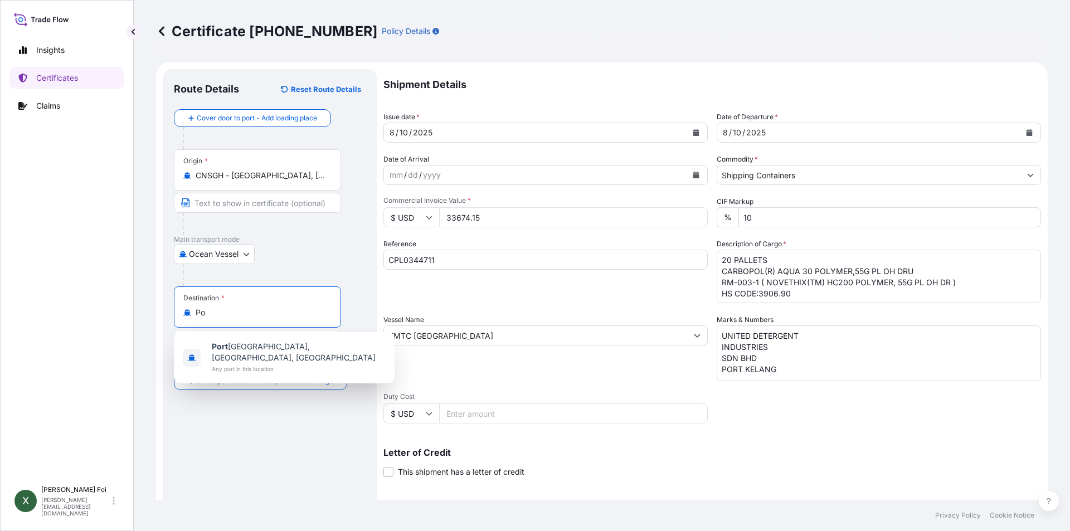
type input "P"
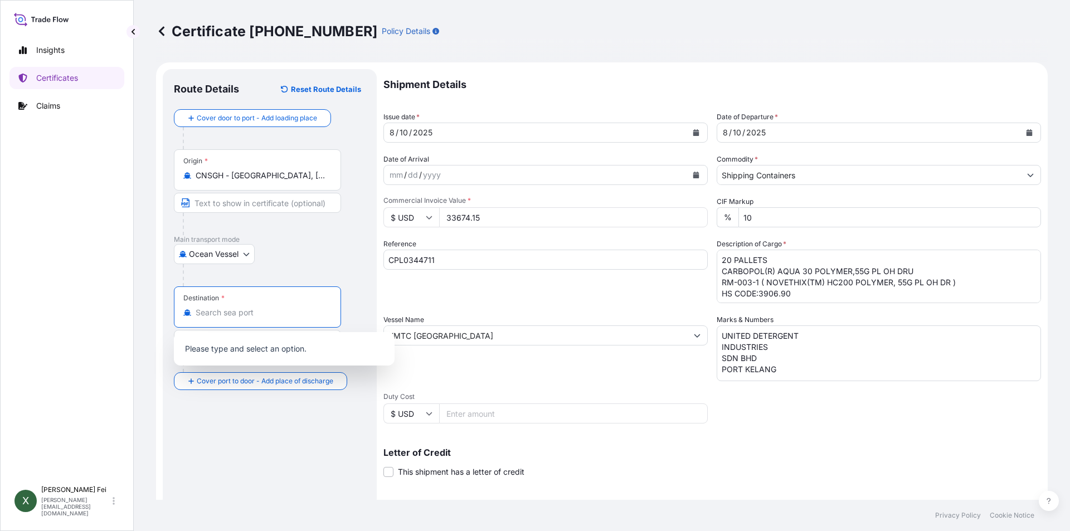
paste input "PORT KELANG"
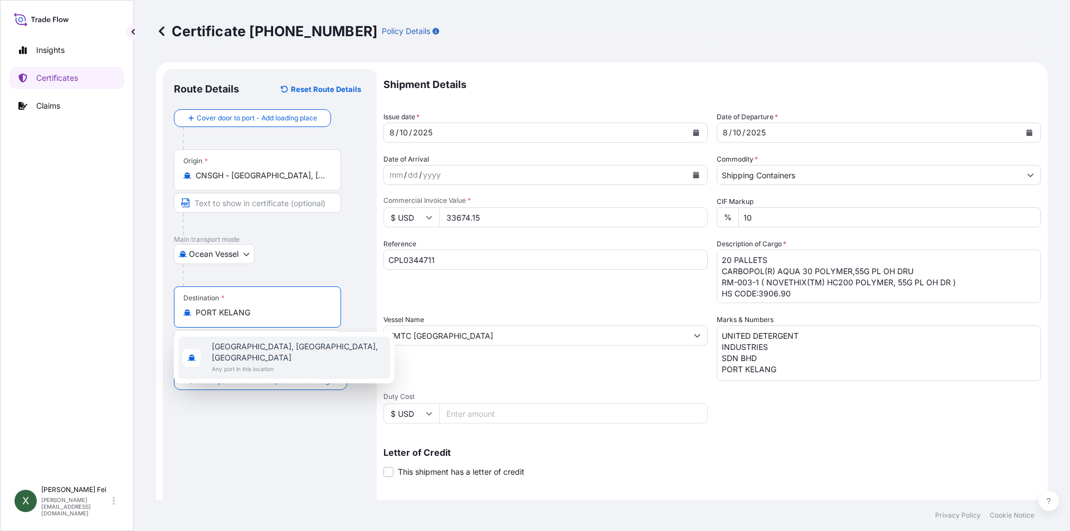
type input "[GEOGRAPHIC_DATA], [GEOGRAPHIC_DATA], [GEOGRAPHIC_DATA]"
click at [263, 440] on div "Route Details Reset Route Details Cover door to port - Add loading place Place …" at bounding box center [270, 350] width 192 height 540
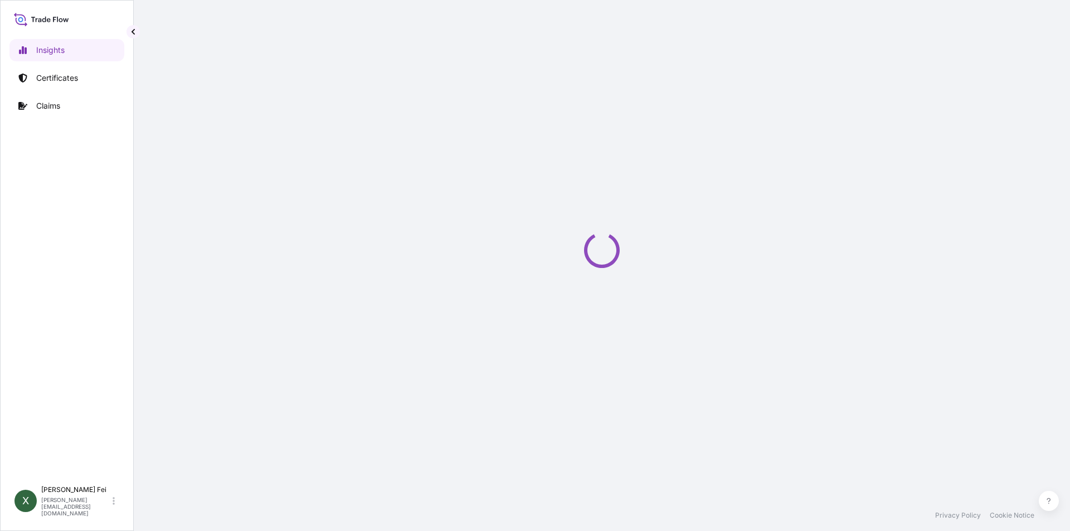
select select "2025"
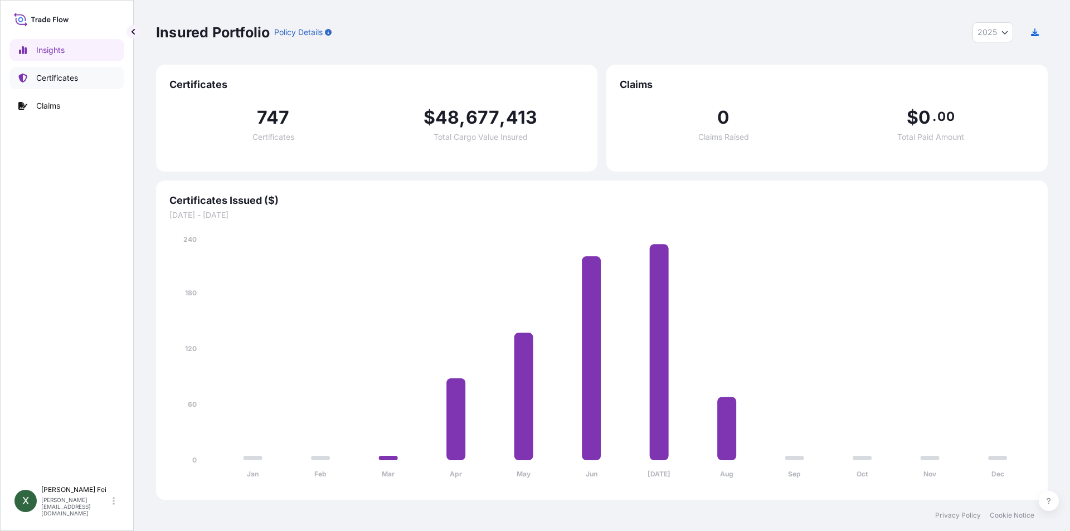
click at [72, 82] on p "Certificates" at bounding box center [57, 77] width 42 height 11
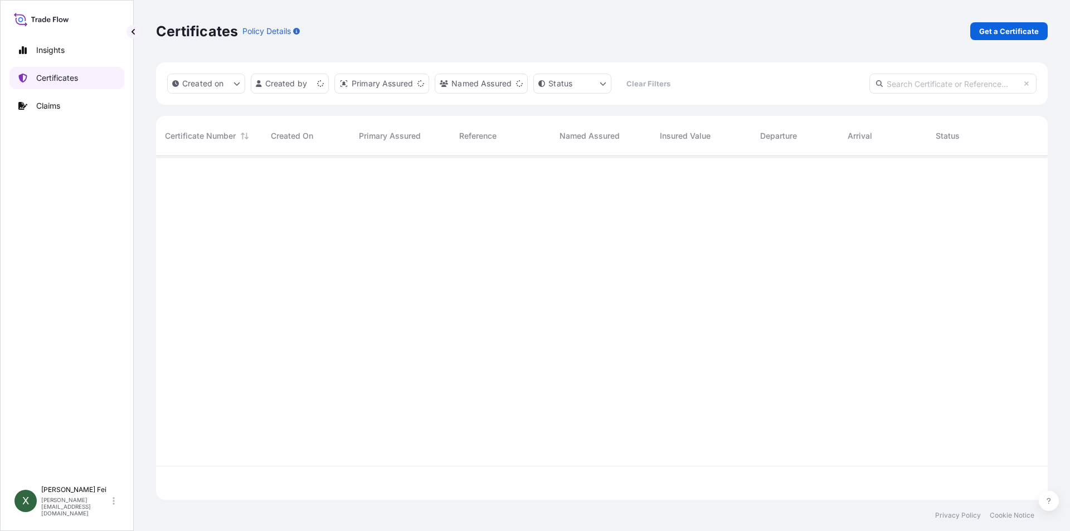
scroll to position [342, 884]
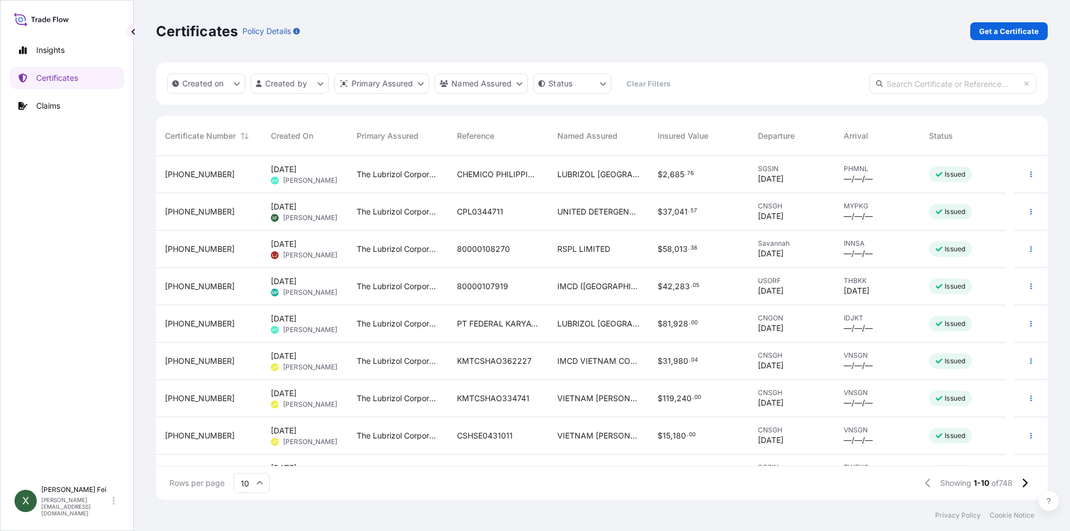
click at [297, 208] on span "[DATE]" at bounding box center [284, 206] width 26 height 11
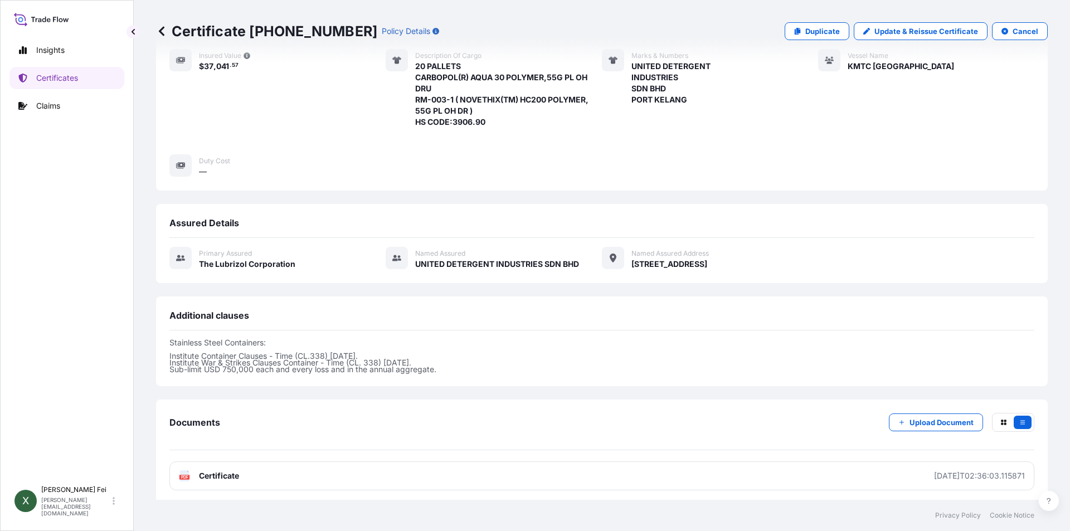
scroll to position [220, 0]
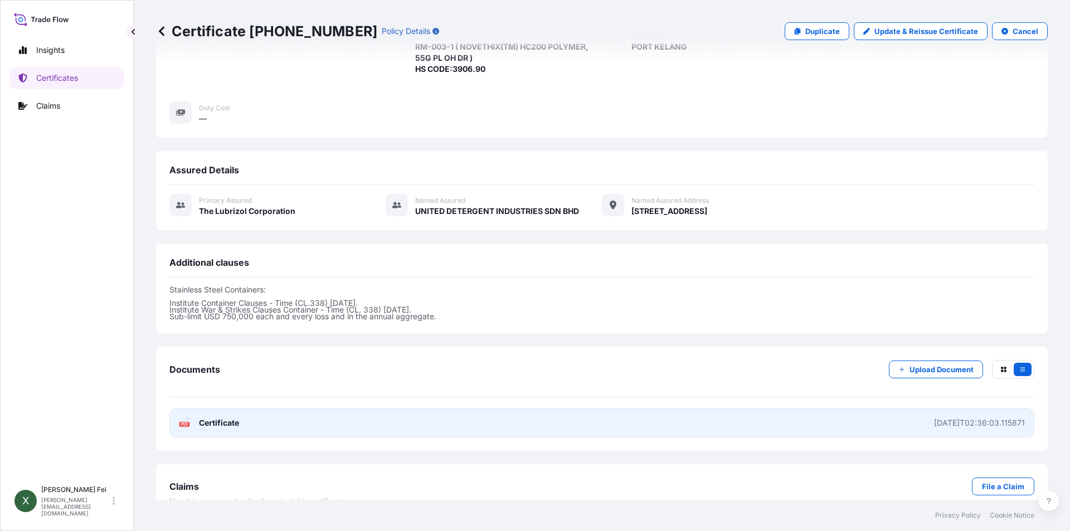
click at [328, 411] on link "PDF Certificate 2025-08-12T02:36:03.115871" at bounding box center [601, 423] width 865 height 29
